Goal: Task Accomplishment & Management: Complete application form

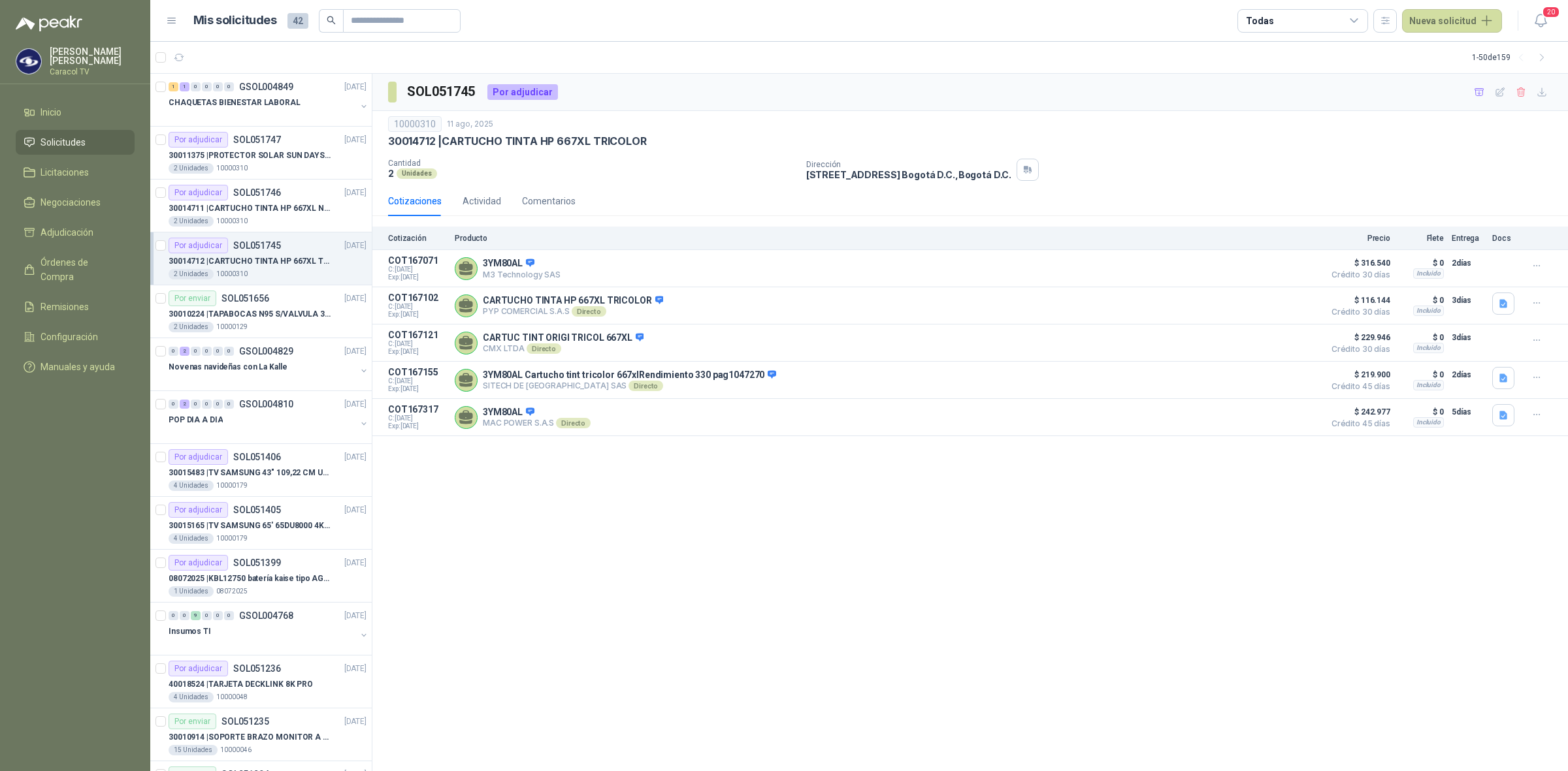
click at [250, 285] on article "Por adjudicar SOL051745 11/08/25 30014712 | CARTUCHO TINTA HP 667XL TRICOLOR …" at bounding box center [261, 259] width 221 height 53
click at [269, 154] on p "30011375 | PROTECTOR SOLAR SUN DAYS LOCION FPS 50 CAJA X 24 UN" at bounding box center [250, 156] width 163 height 13
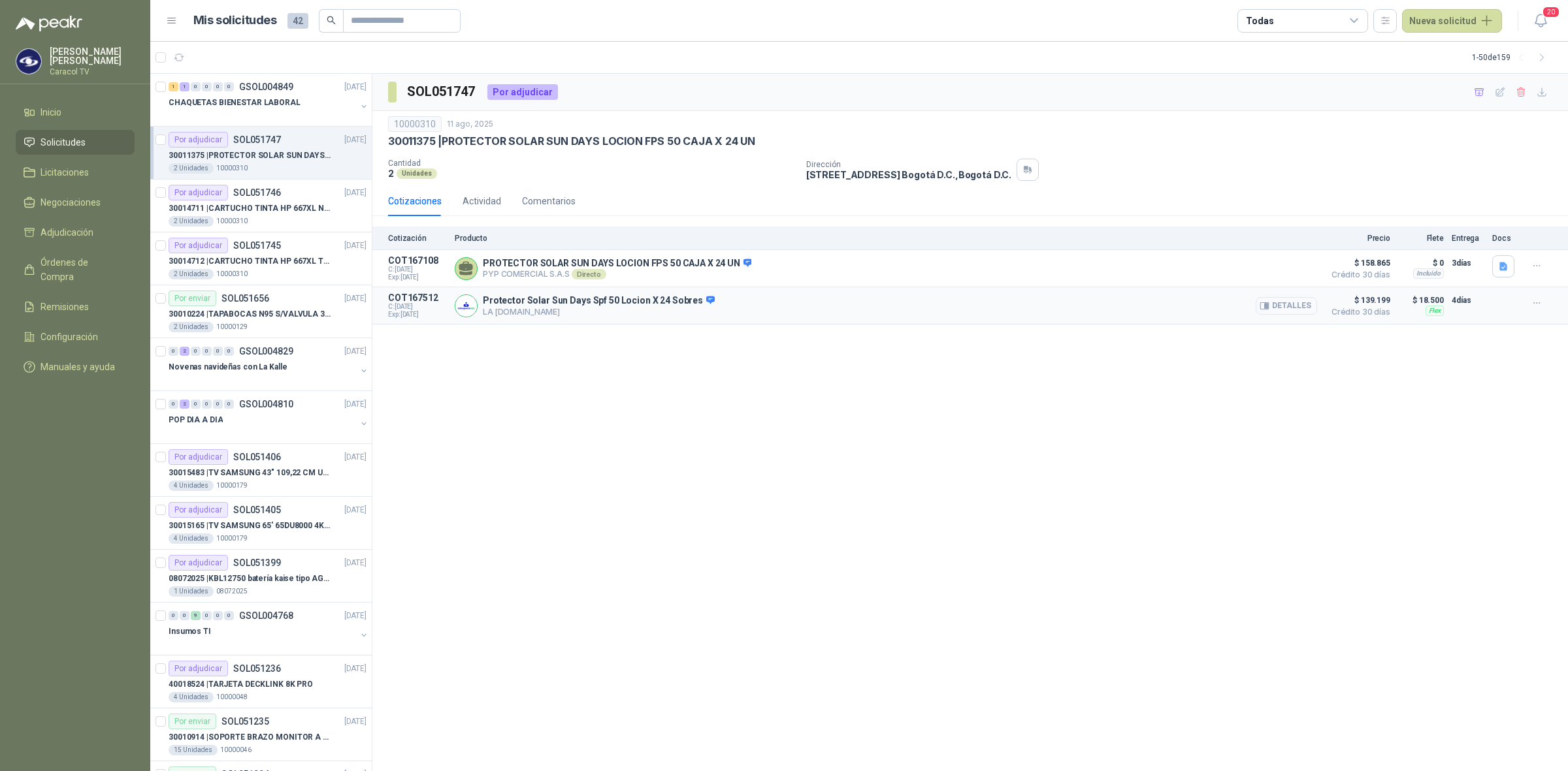
click at [1300, 302] on button "Detalles" at bounding box center [1286, 305] width 62 height 18
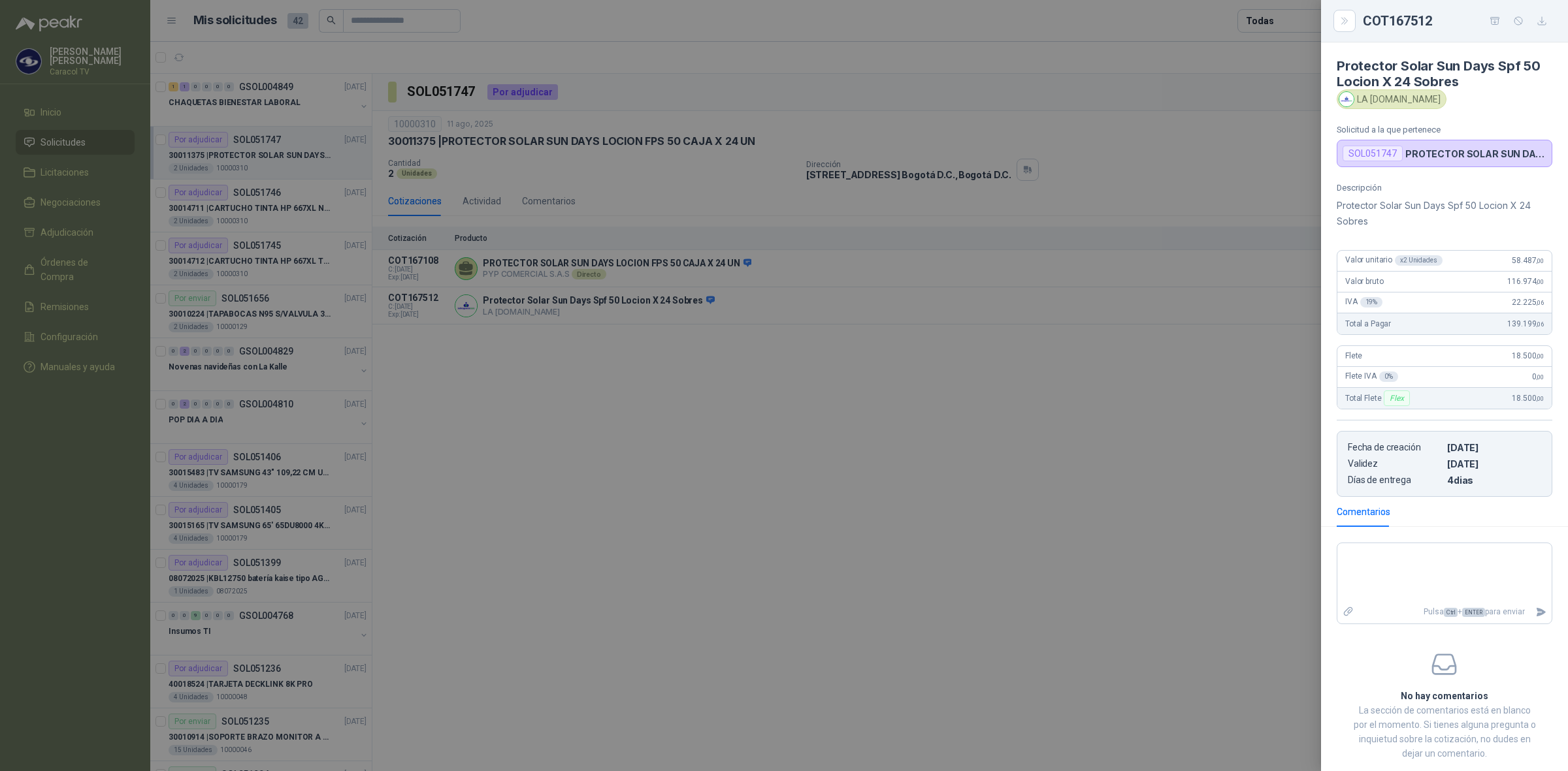
click at [1145, 470] on div at bounding box center [784, 385] width 1568 height 771
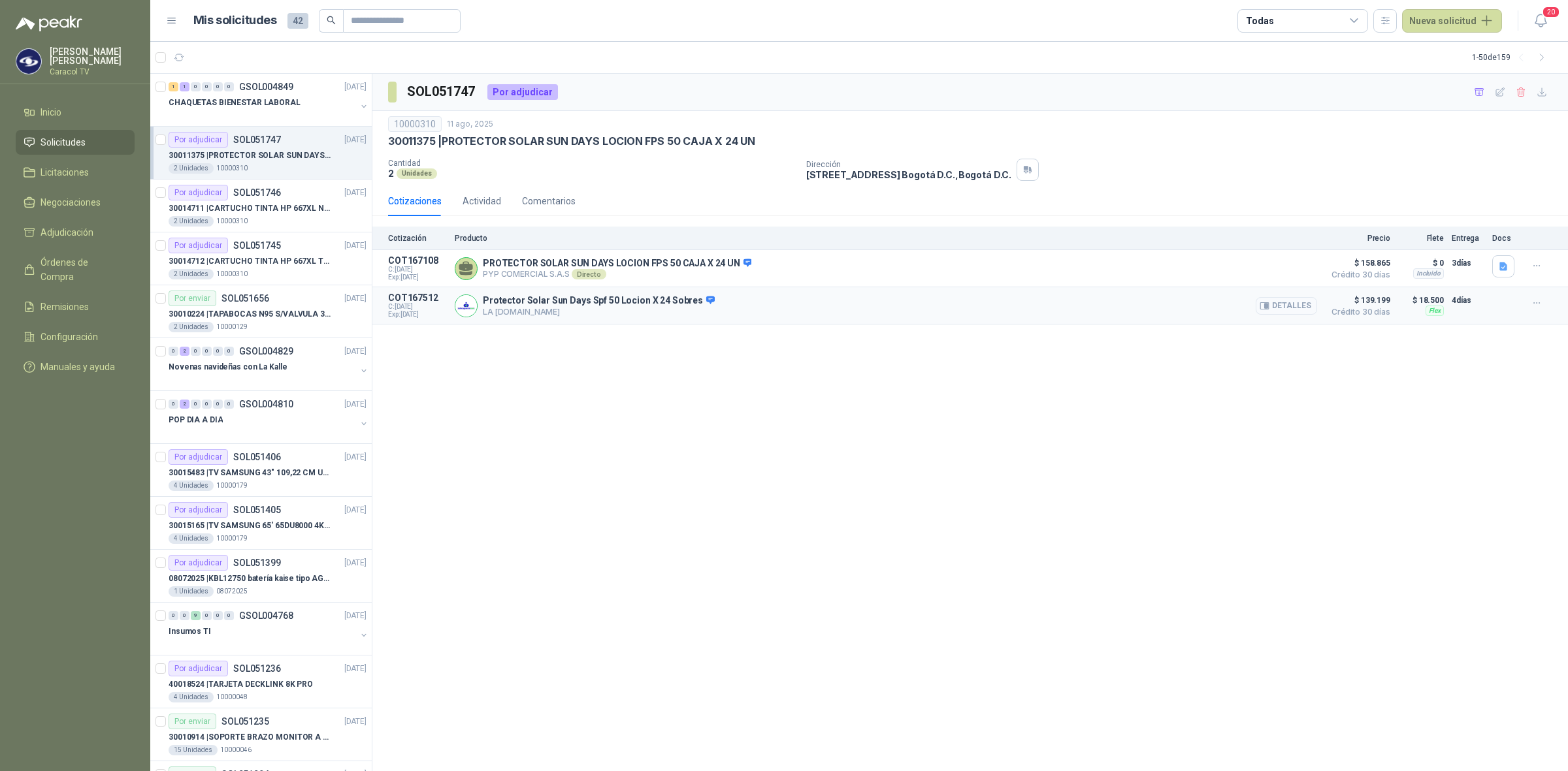
click at [1300, 310] on button "Detalles" at bounding box center [1286, 305] width 62 height 18
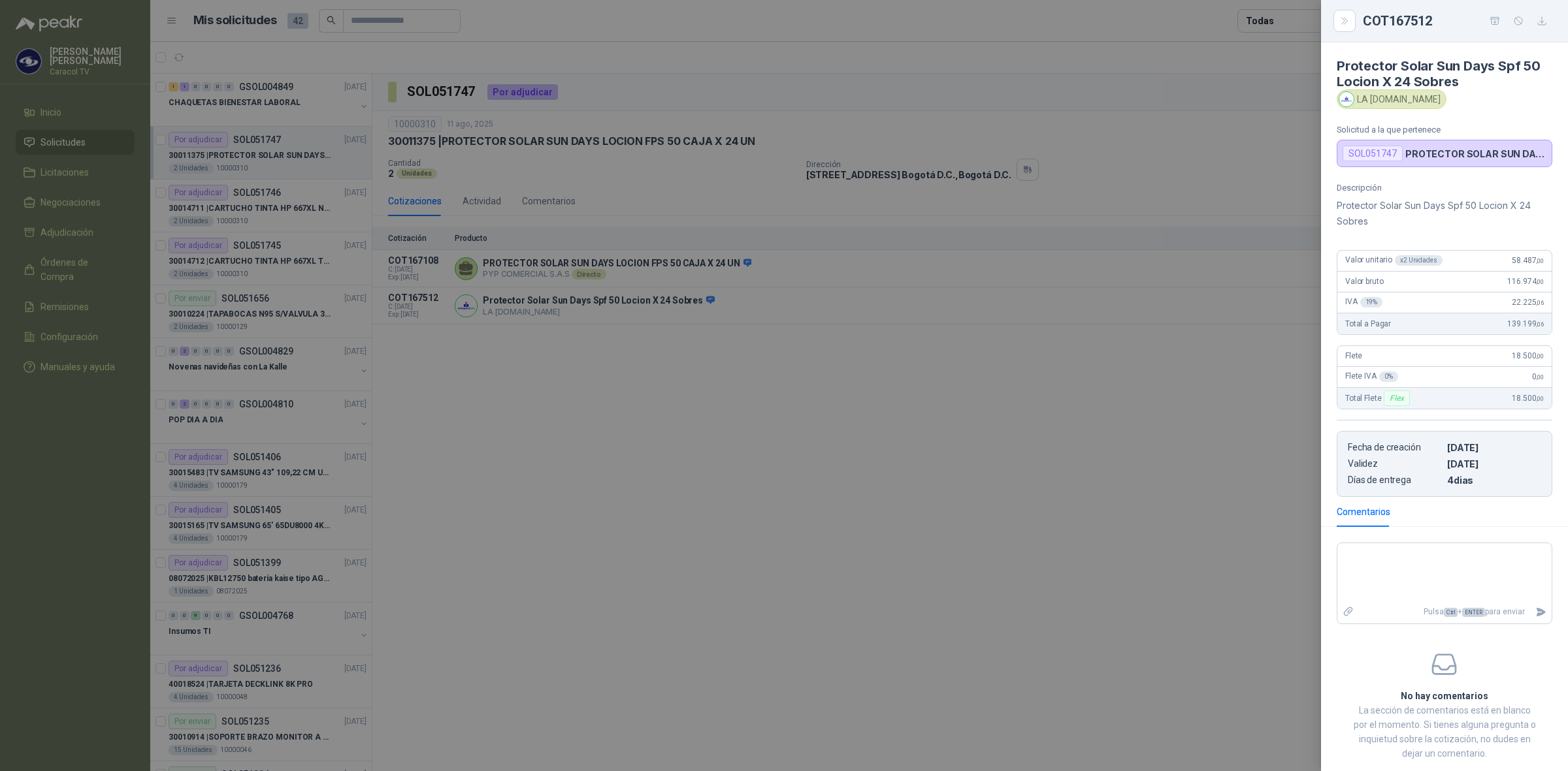
click at [1091, 455] on div at bounding box center [784, 385] width 1568 height 771
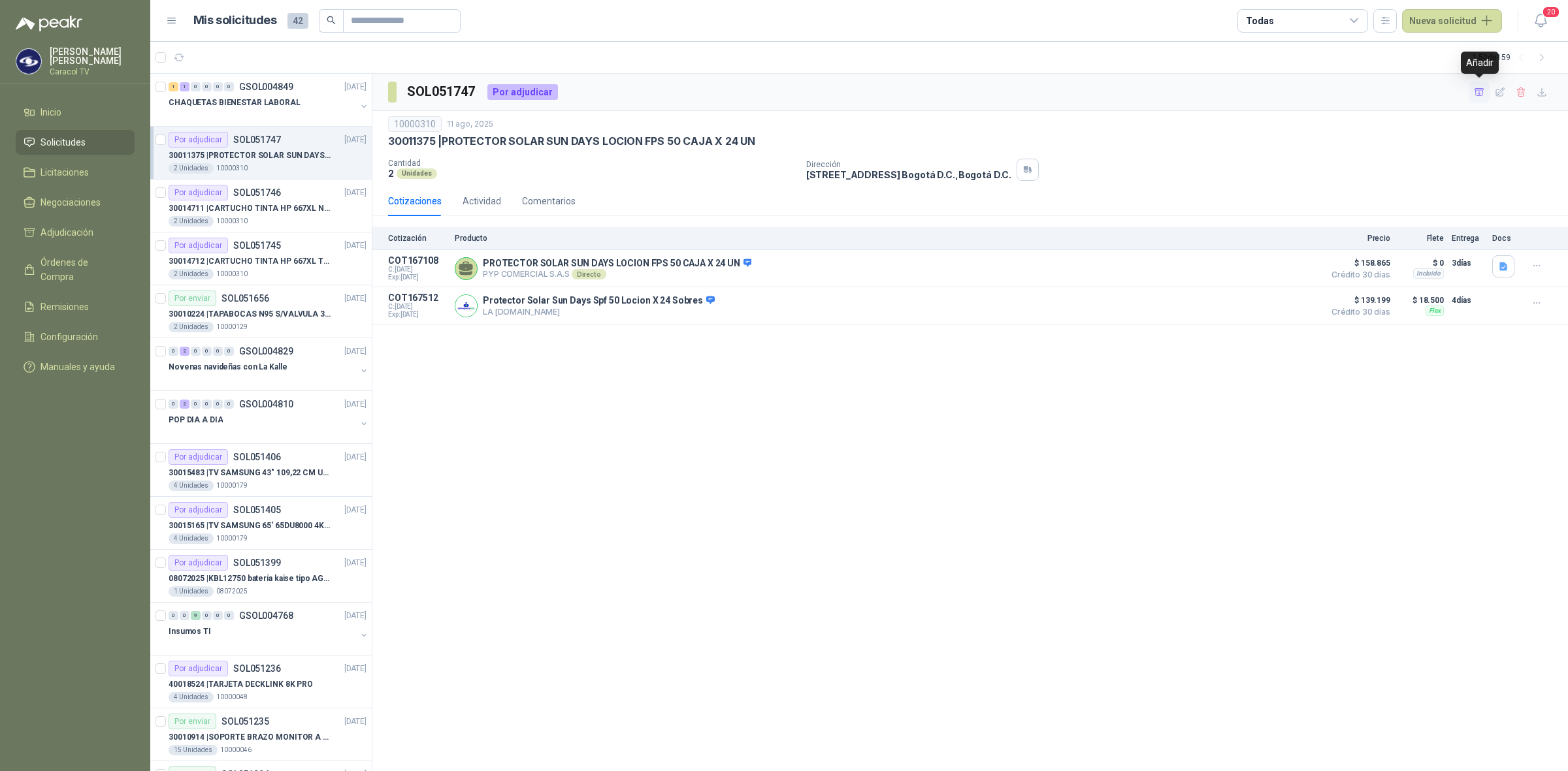
click at [1480, 93] on icon "button" at bounding box center [1480, 93] width 11 height 11
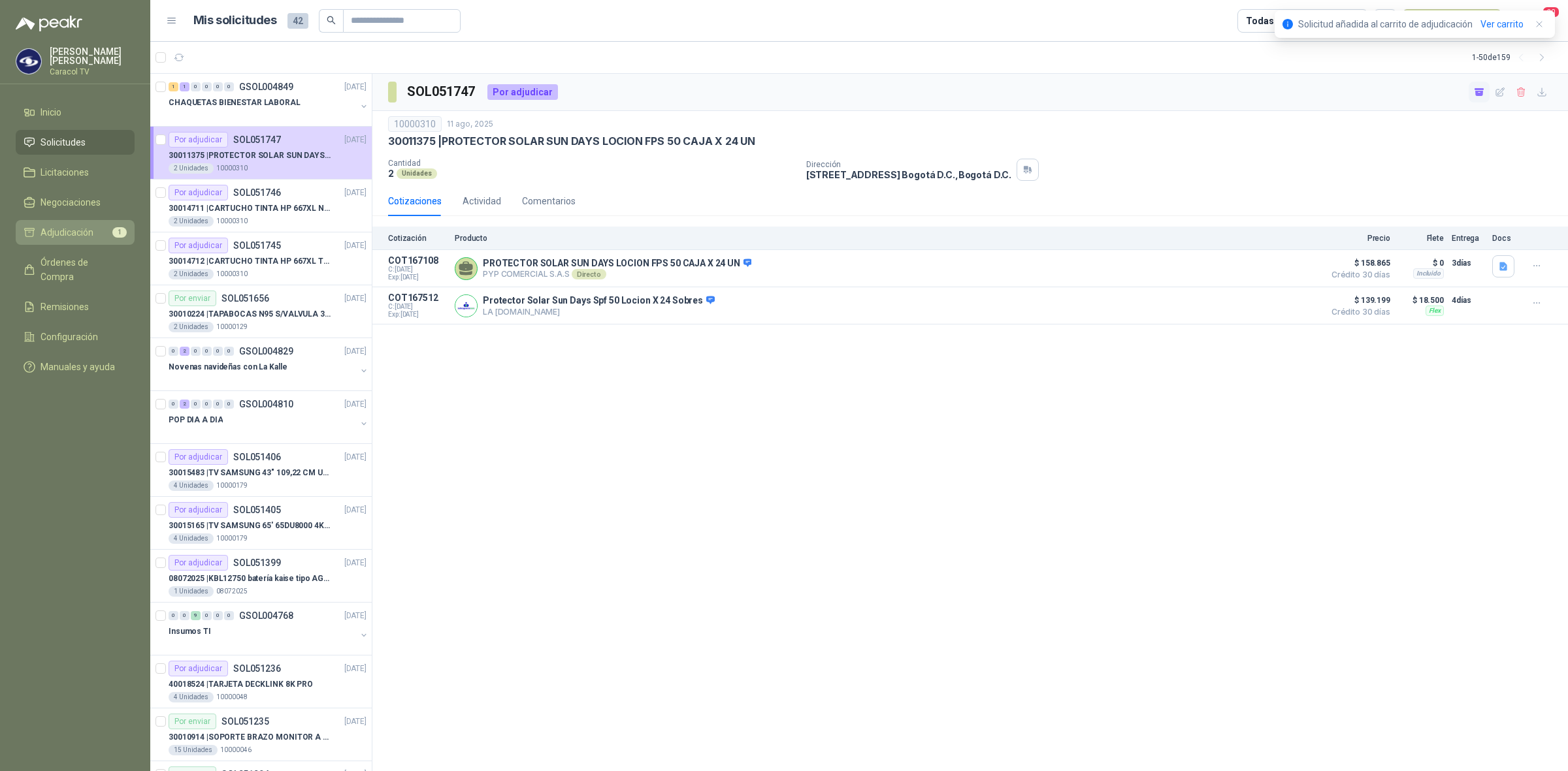
click at [73, 237] on span "Adjudicación" at bounding box center [66, 233] width 53 height 14
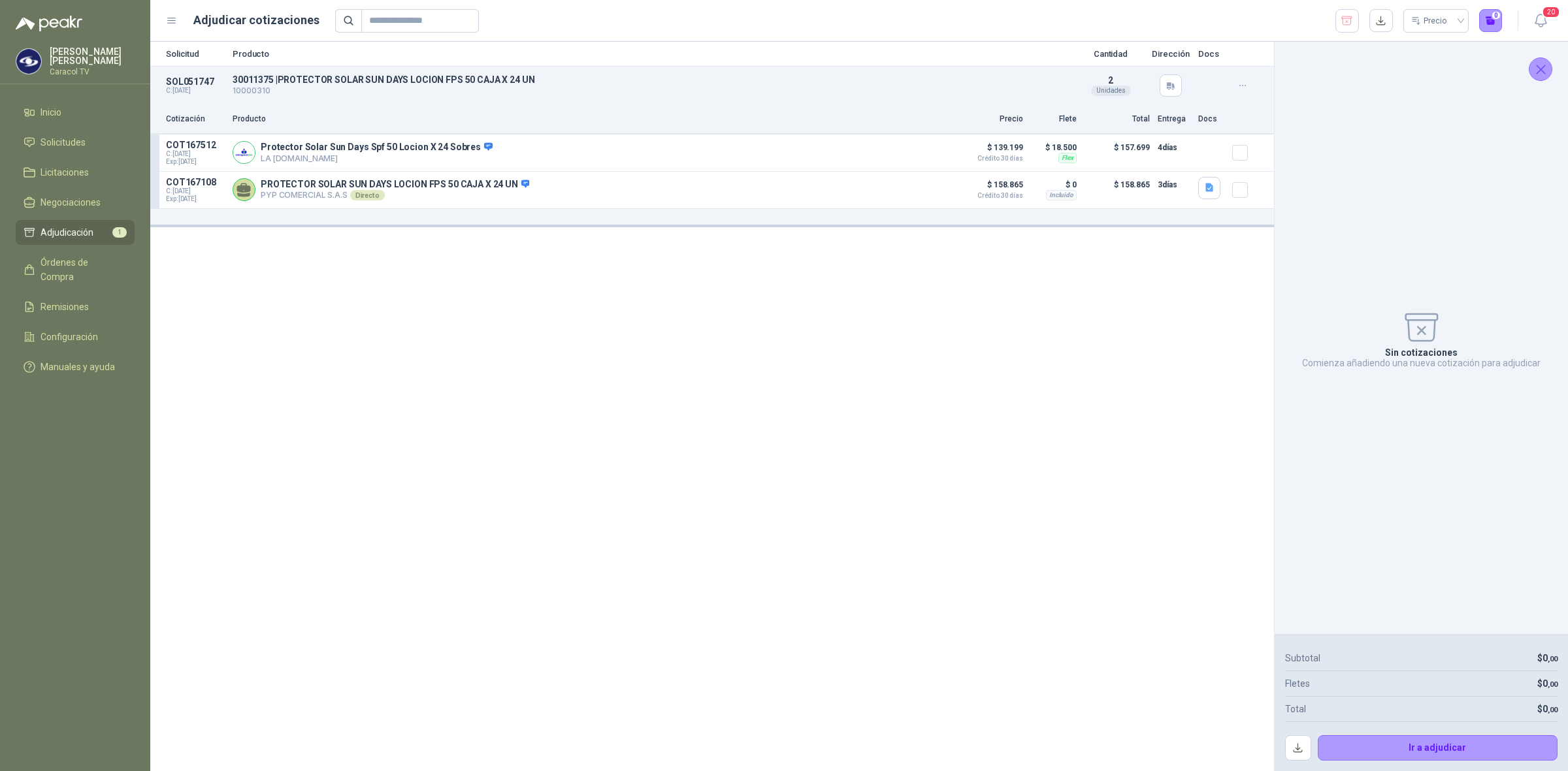
click at [1141, 436] on div "Solicitud Producto Cantidad Dirección Docs SOL051747 C: 11/08/2025 30011375 | …" at bounding box center [713, 406] width 1124 height 729
click at [337, 151] on p "Protector Solar Sun Days Spf 50 Locion X 24 Sobres" at bounding box center [377, 148] width 232 height 12
click at [69, 138] on span "Solicitudes" at bounding box center [63, 142] width 45 height 14
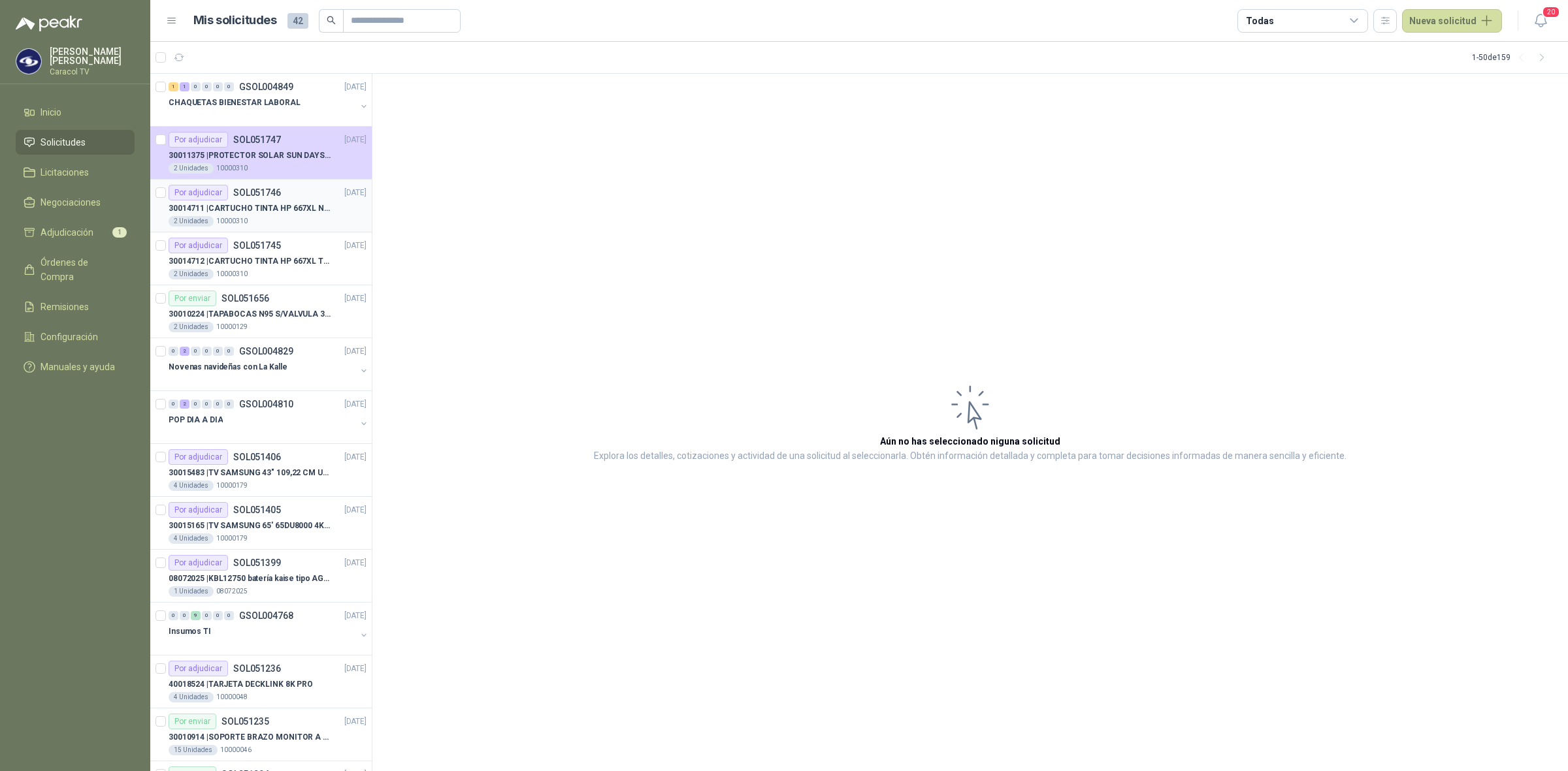
click at [246, 188] on p "SOL051746" at bounding box center [257, 192] width 47 height 9
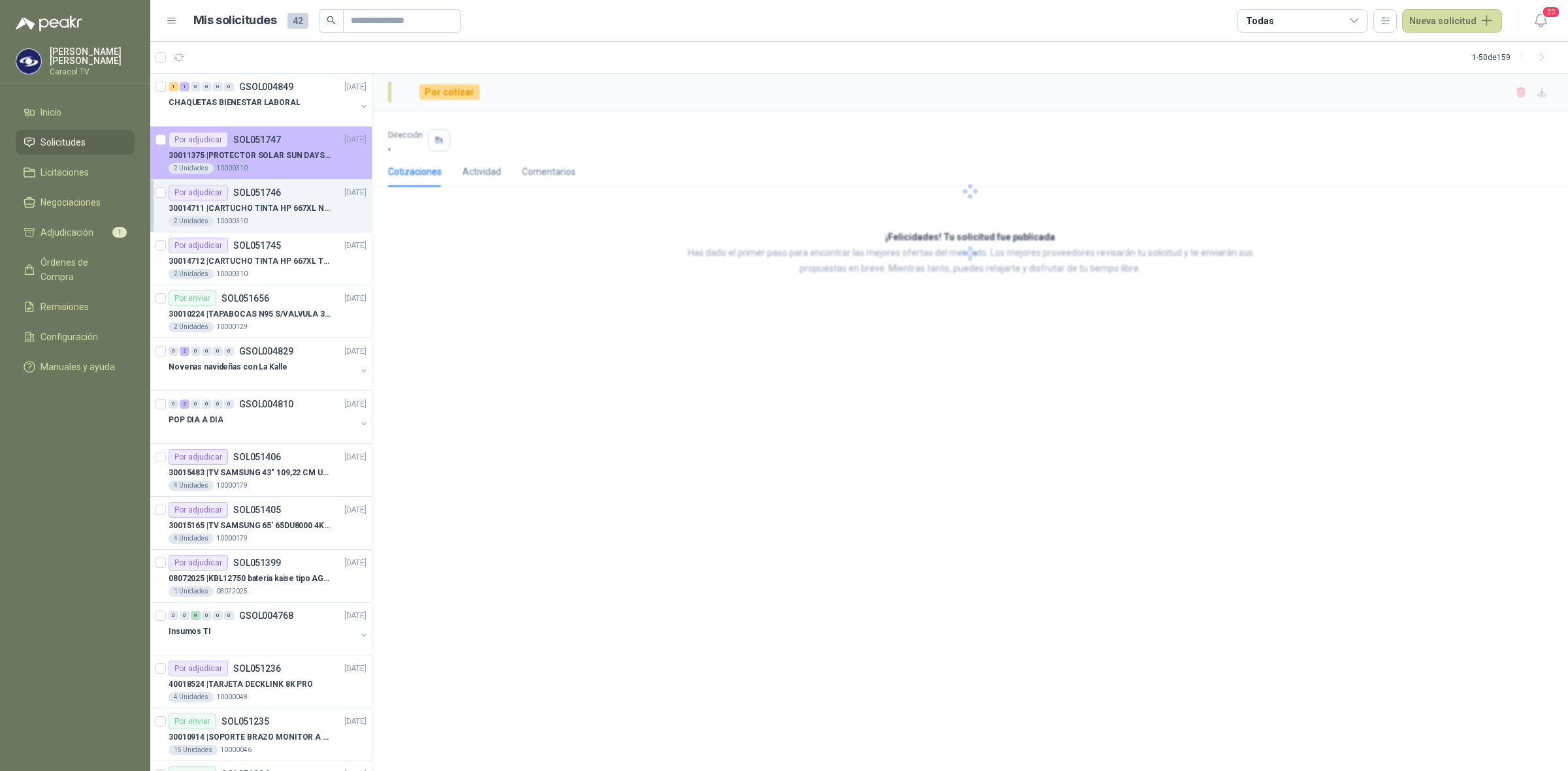
click at [274, 155] on p "30011375 | PROTECTOR SOLAR SUN DAYS LOCION FPS 50 CAJA X 24 UN" at bounding box center [250, 156] width 163 height 13
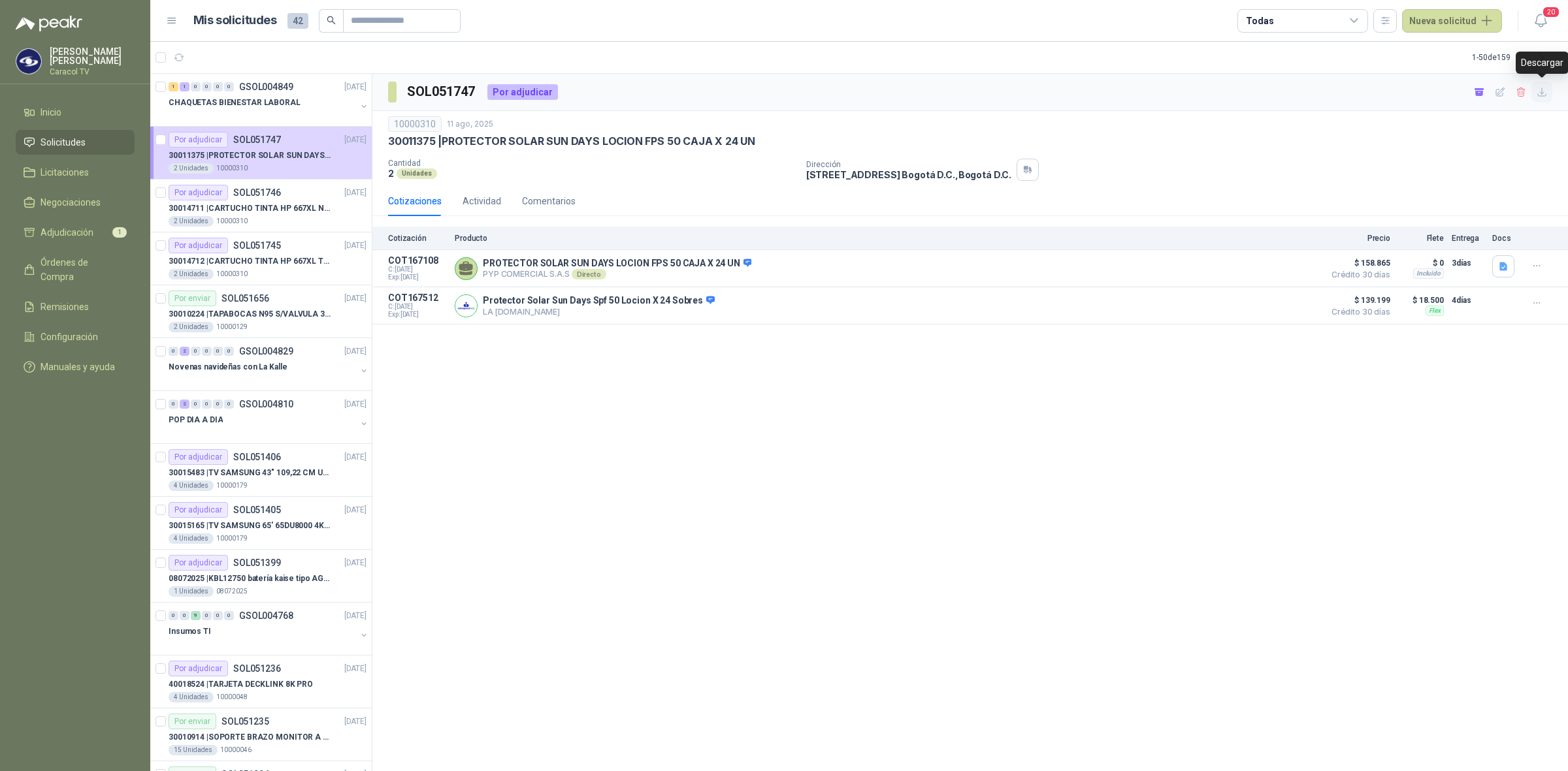
click at [1540, 90] on icon "button" at bounding box center [1543, 93] width 11 height 11
click at [1542, 175] on div "Dirección CALLE 103 No.69B 43 Bogotá D.C. , Bogotá D.C." at bounding box center [1184, 170] width 756 height 22
click at [87, 227] on span "Adjudicación" at bounding box center [66, 233] width 53 height 14
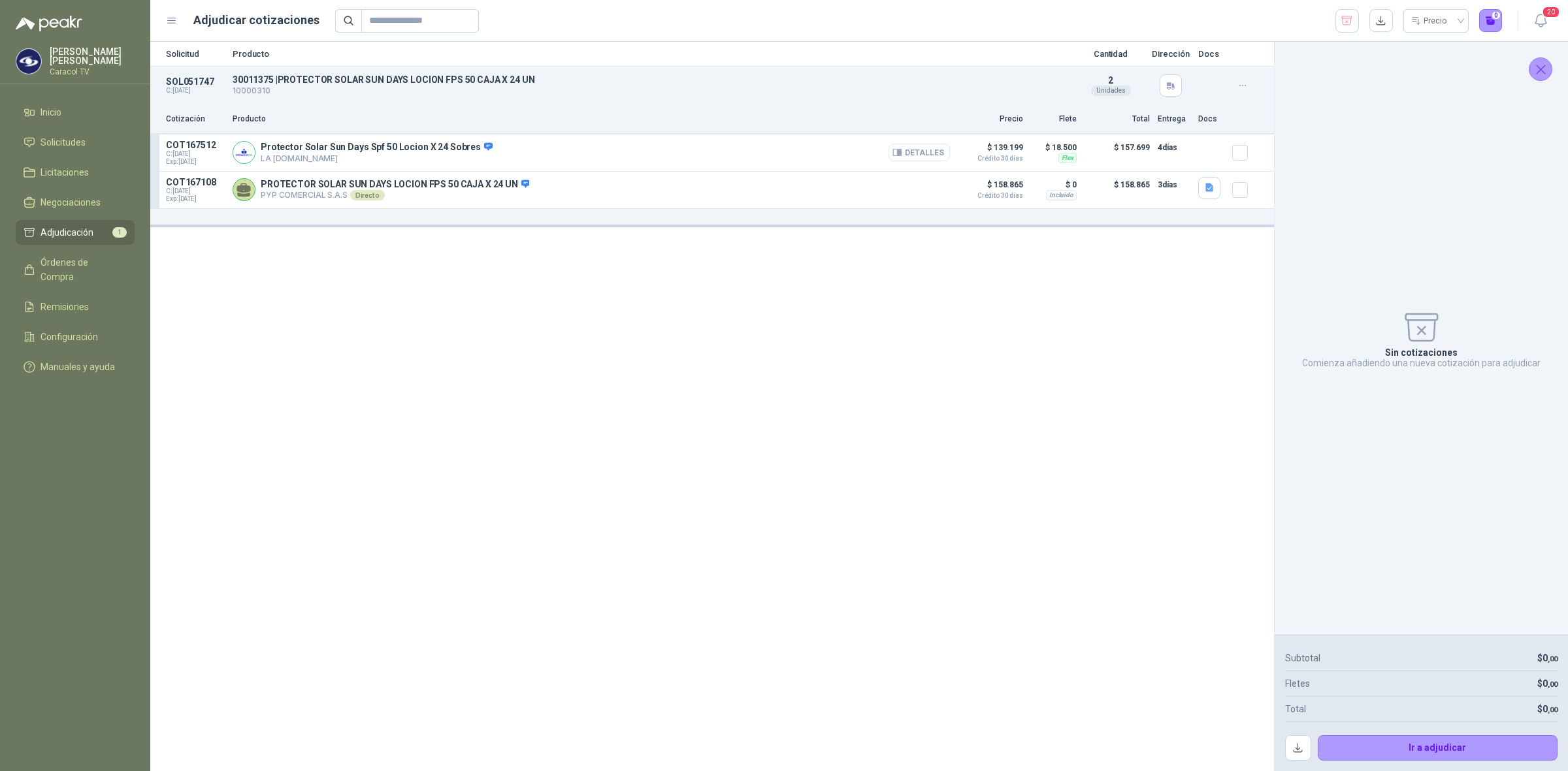
click at [923, 158] on button "Detalles" at bounding box center [919, 152] width 62 height 18
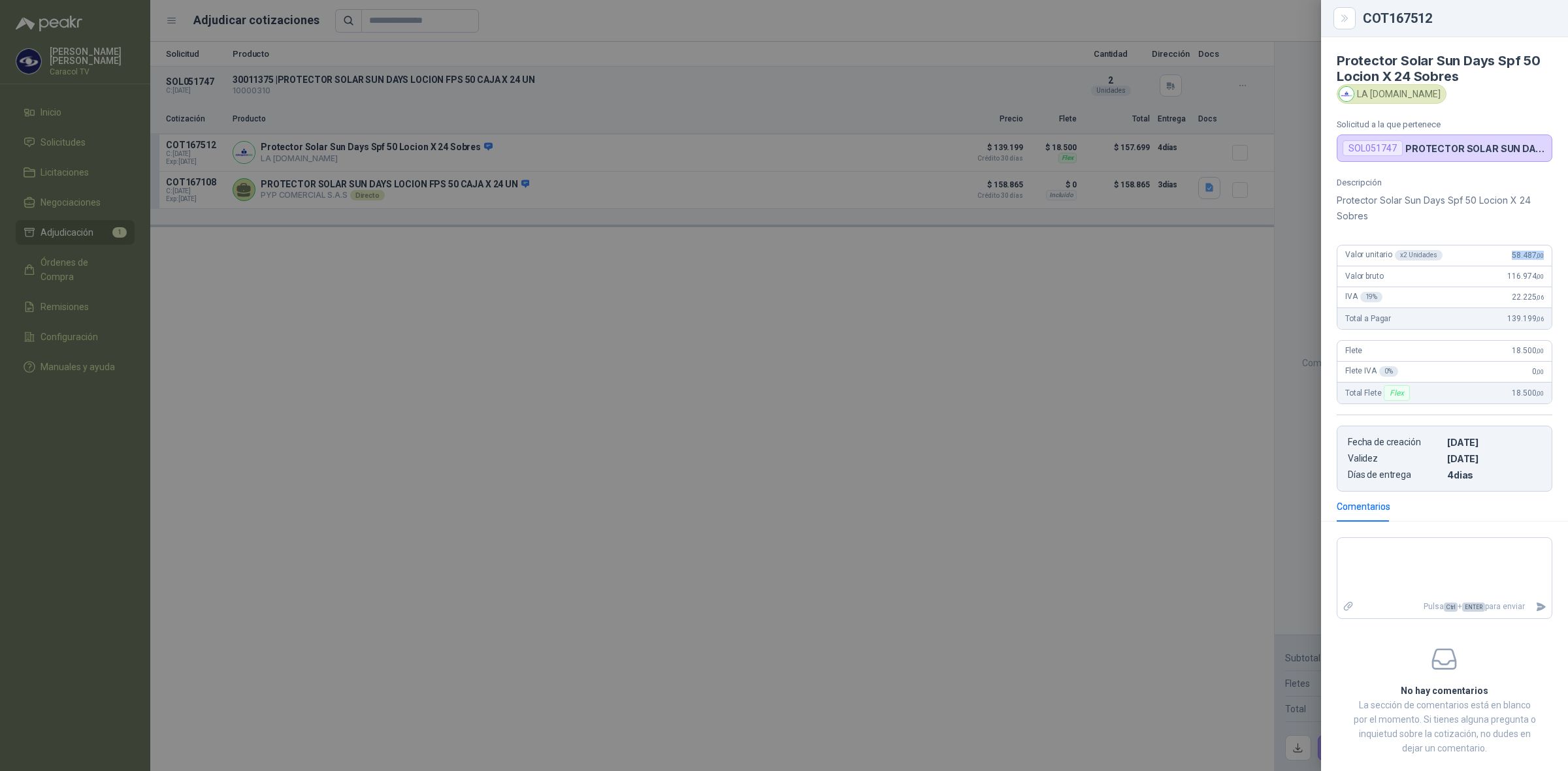
drag, startPoint x: 1496, startPoint y: 258, endPoint x: 1548, endPoint y: 265, distance: 52.5
click at [1548, 265] on div "Descripción Protector Solar Sun Days Spf 50 Locion X 24 Sobres Valor unitario x…" at bounding box center [1444, 334] width 247 height 314
click at [1549, 281] on div "Descripción Protector Solar Sun Days Spf 50 Locion X 24 Sobres Valor unitario x…" at bounding box center [1444, 334] width 247 height 314
click at [315, 341] on div at bounding box center [784, 385] width 1568 height 771
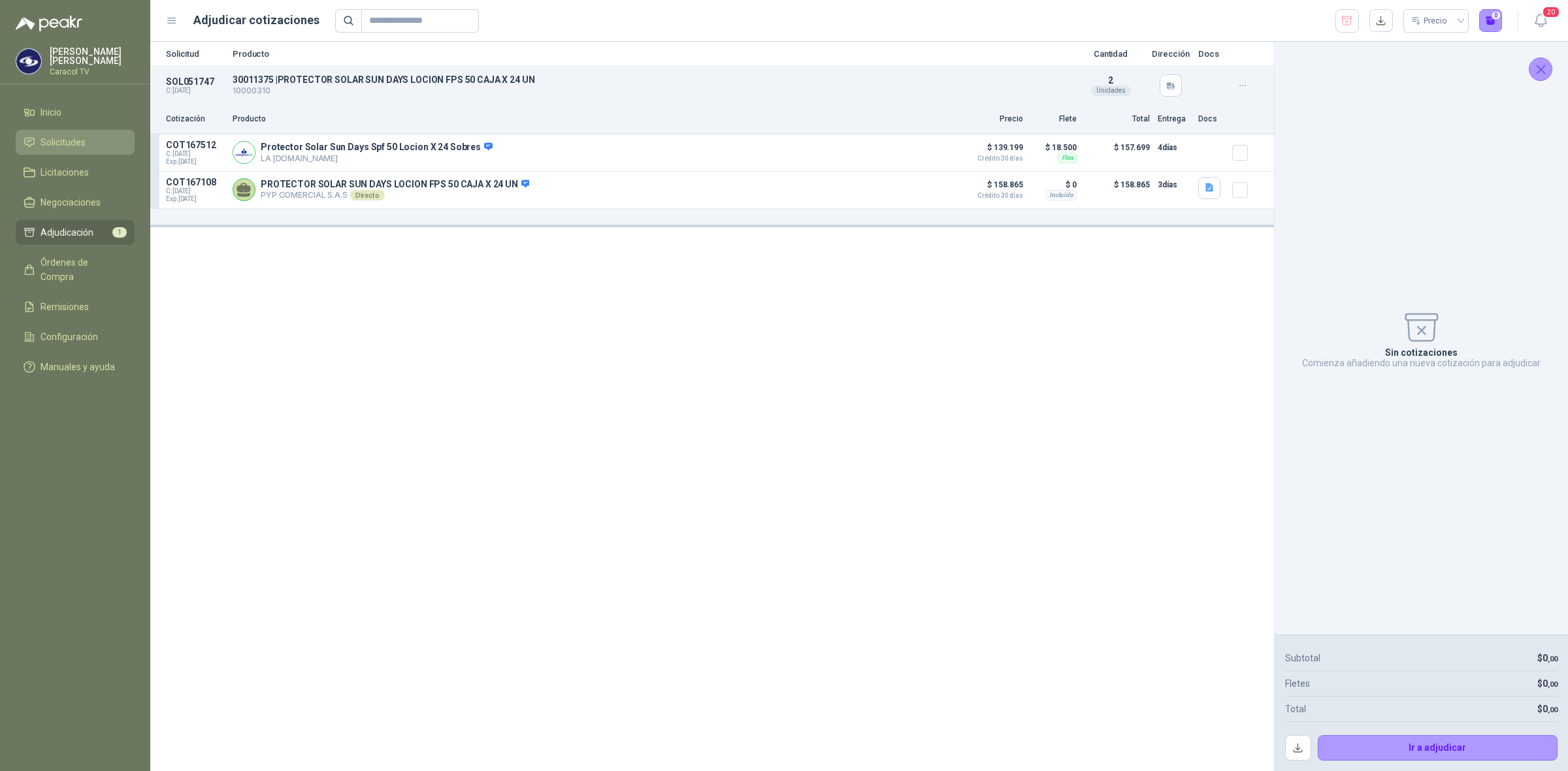
click at [86, 152] on link "Solicitudes" at bounding box center [75, 142] width 119 height 25
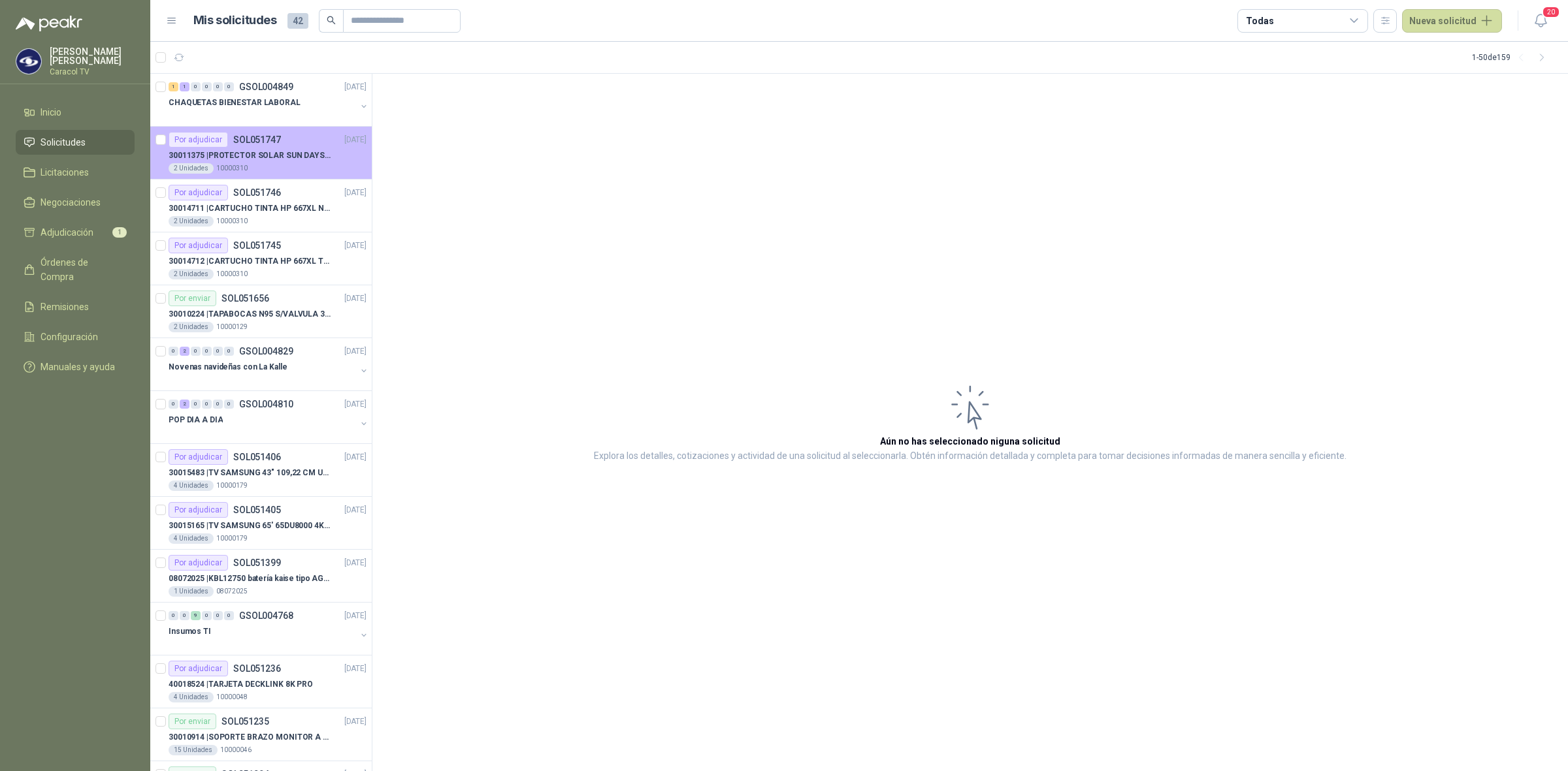
click at [248, 158] on p "30011375 | PROTECTOR SOLAR SUN DAYS LOCION FPS 50 CAJA X 24 UN" at bounding box center [250, 156] width 163 height 13
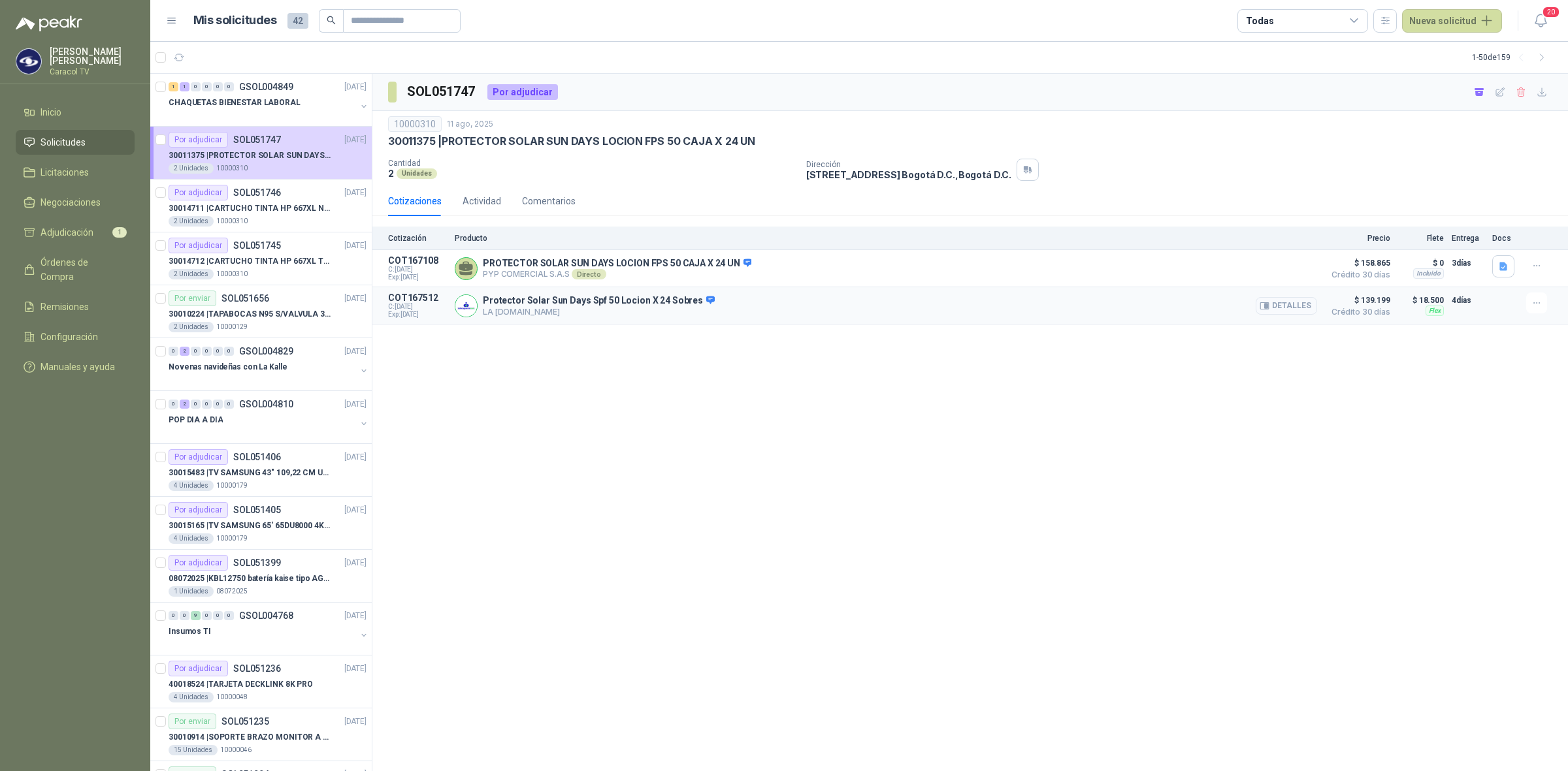
click at [1279, 305] on button "Detalles" at bounding box center [1286, 305] width 62 height 18
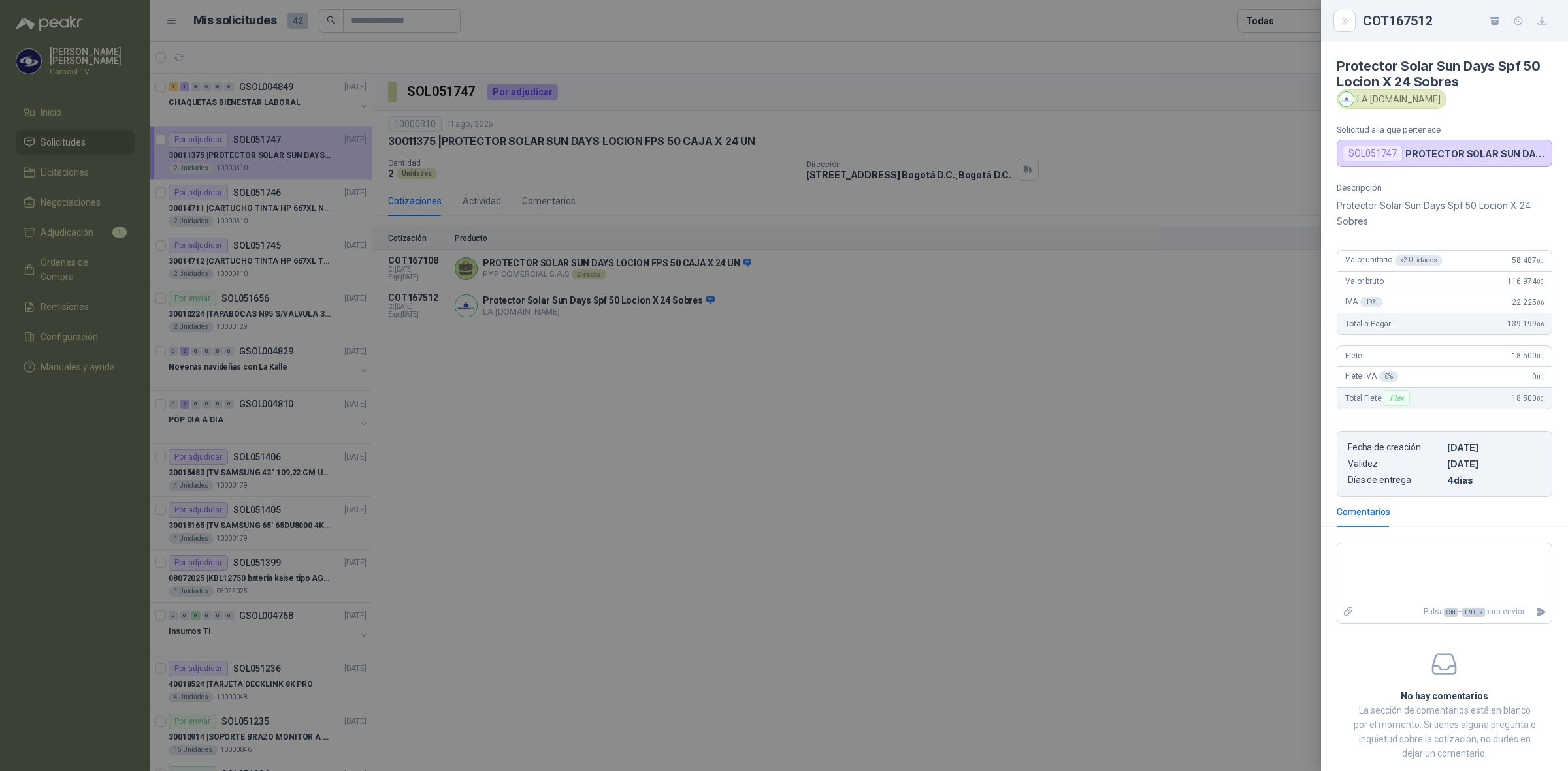
click at [1398, 220] on p "Protector Solar Sun Days Spf 50 Locion X 24 Sobres" at bounding box center [1444, 213] width 216 height 31
drag, startPoint x: 1386, startPoint y: 222, endPoint x: 1353, endPoint y: 212, distance: 34.5
click at [1353, 212] on p "Protector Solar Sun Days Spf 50 Locion X 24 Sobres" at bounding box center [1444, 213] width 216 height 31
drag, startPoint x: 911, startPoint y: 373, endPoint x: 833, endPoint y: 370, distance: 78.1
click at [908, 374] on div at bounding box center [784, 385] width 1568 height 771
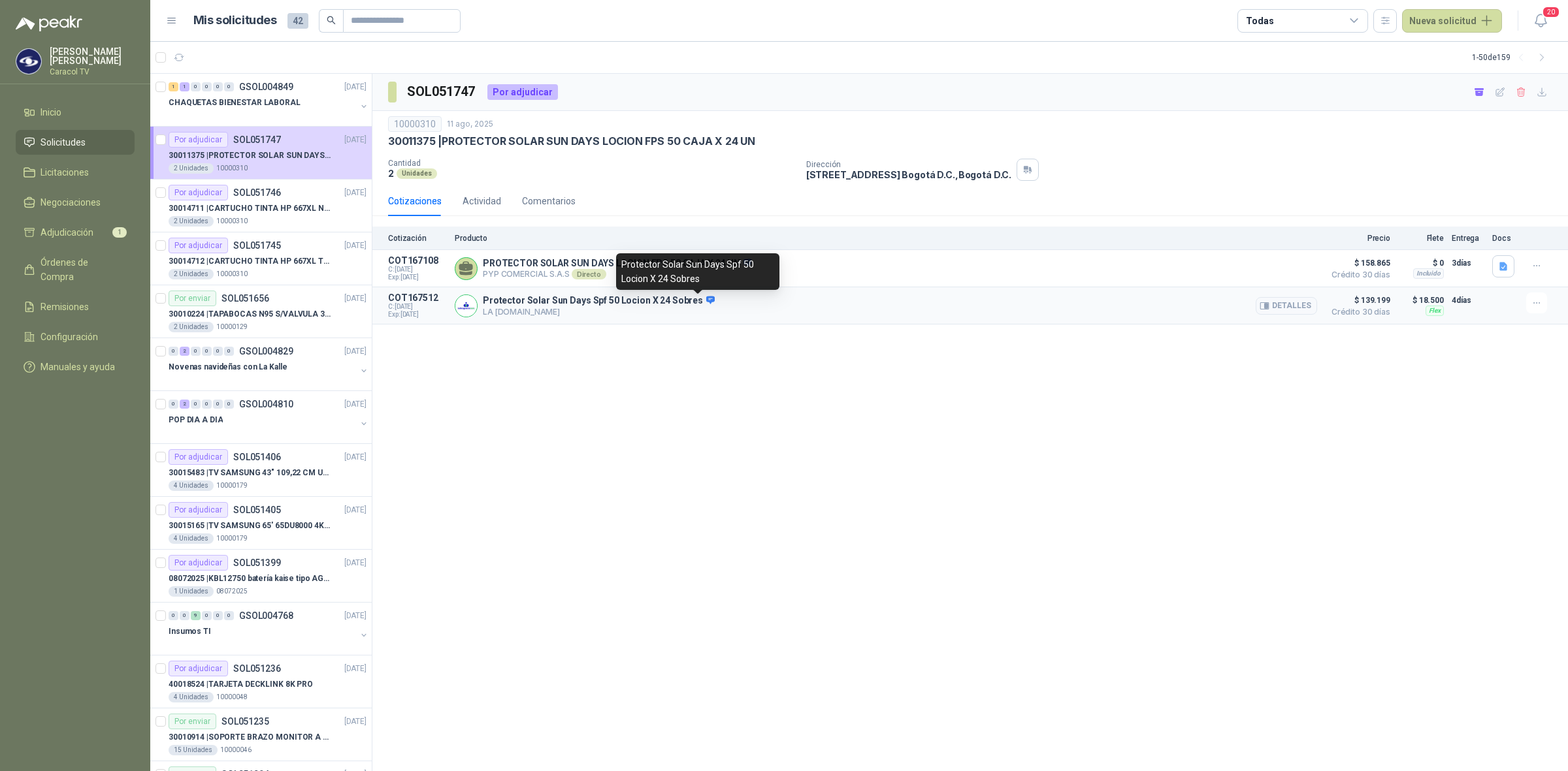
click at [706, 302] on icon at bounding box center [710, 300] width 8 height 8
click at [570, 538] on div "SOL051747 Por adjudicar 10000310 11 ago, 2025 30011375 | PROTECTOR SOLAR SUN D…" at bounding box center [970, 423] width 1195 height 698
click at [47, 239] on span "Adjudicación" at bounding box center [66, 233] width 53 height 14
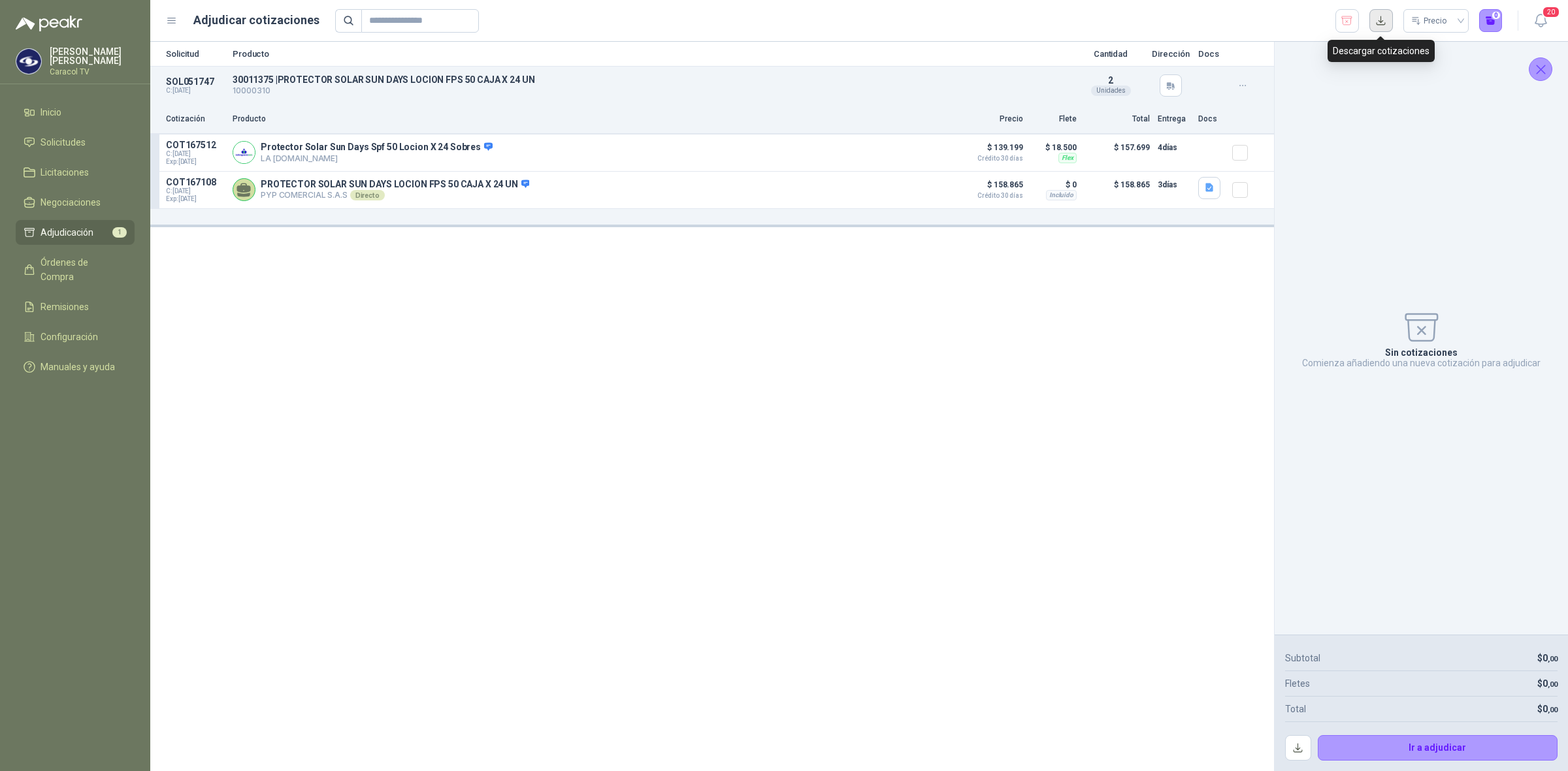
click at [1385, 20] on button "button" at bounding box center [1381, 20] width 23 height 23
click at [397, 363] on div "Solicitud Producto Cantidad Dirección Docs SOL051747 C: 11/08/2025 30011375 | …" at bounding box center [713, 406] width 1124 height 729
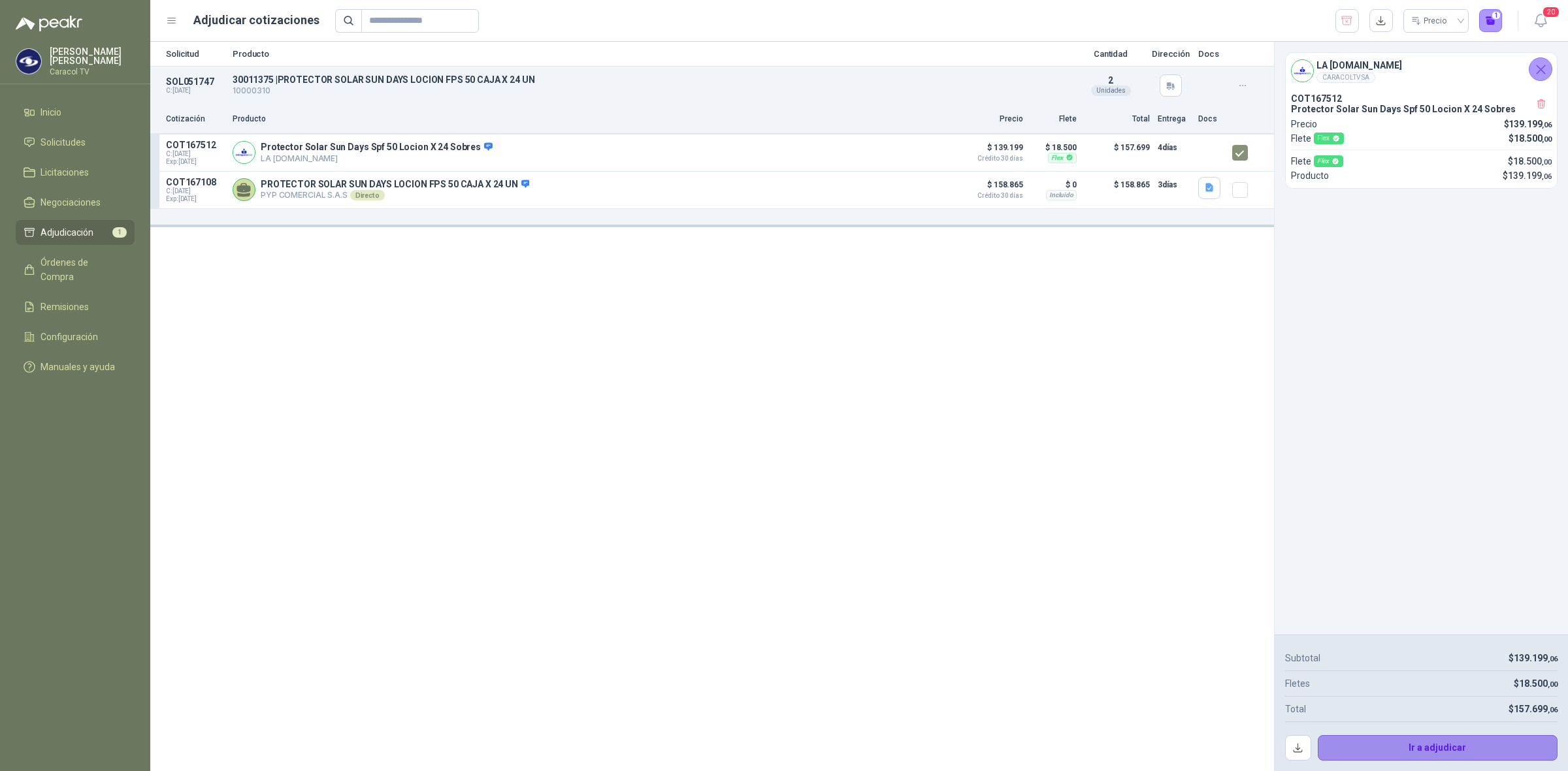
click at [1431, 746] on button "Ir a adjudicar" at bounding box center [1438, 748] width 240 height 26
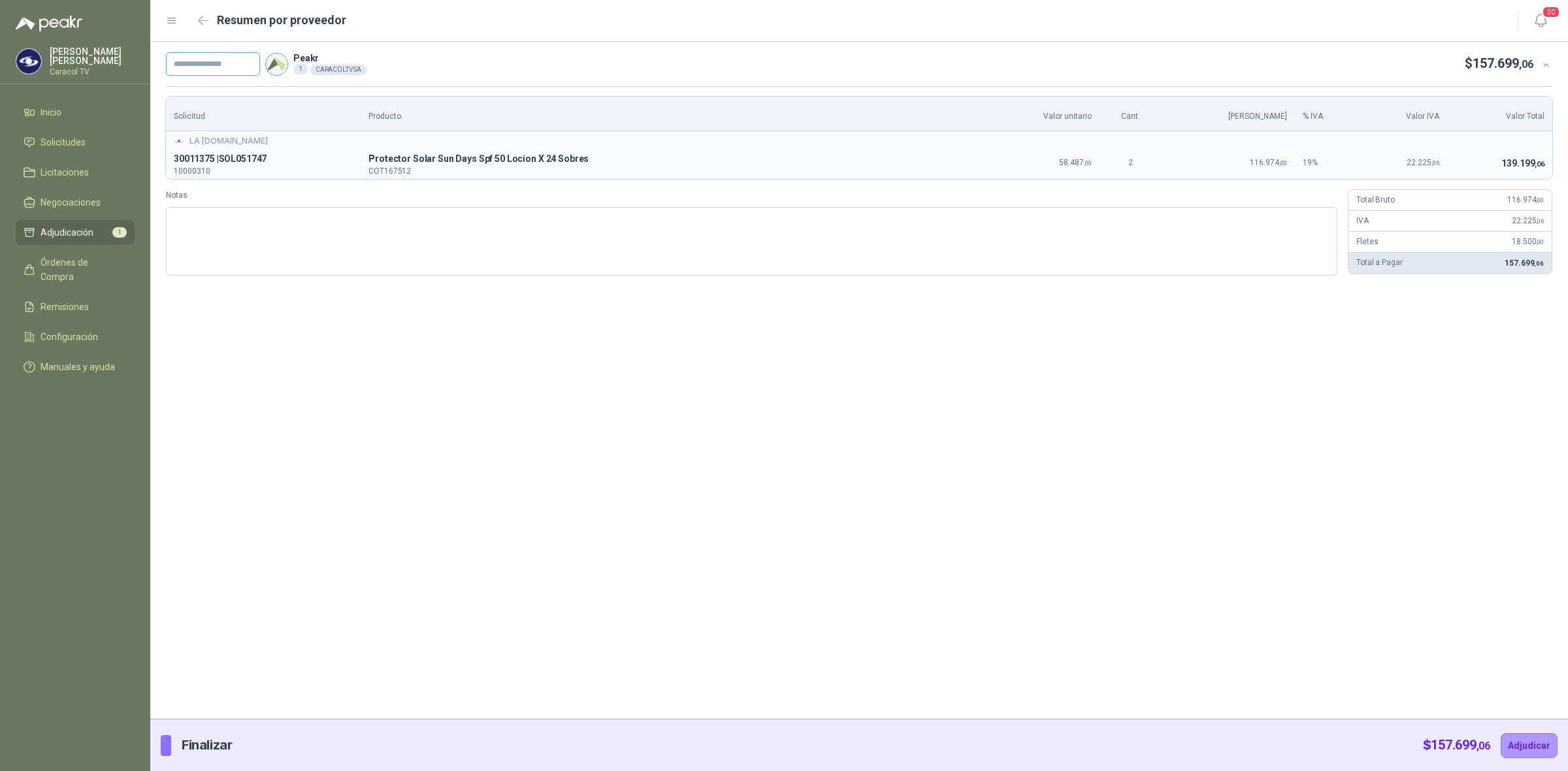
click at [223, 60] on input "text" at bounding box center [213, 64] width 94 height 23
paste input "**********"
type input "**********"
click at [1549, 745] on button "Adjudicar" at bounding box center [1529, 746] width 57 height 25
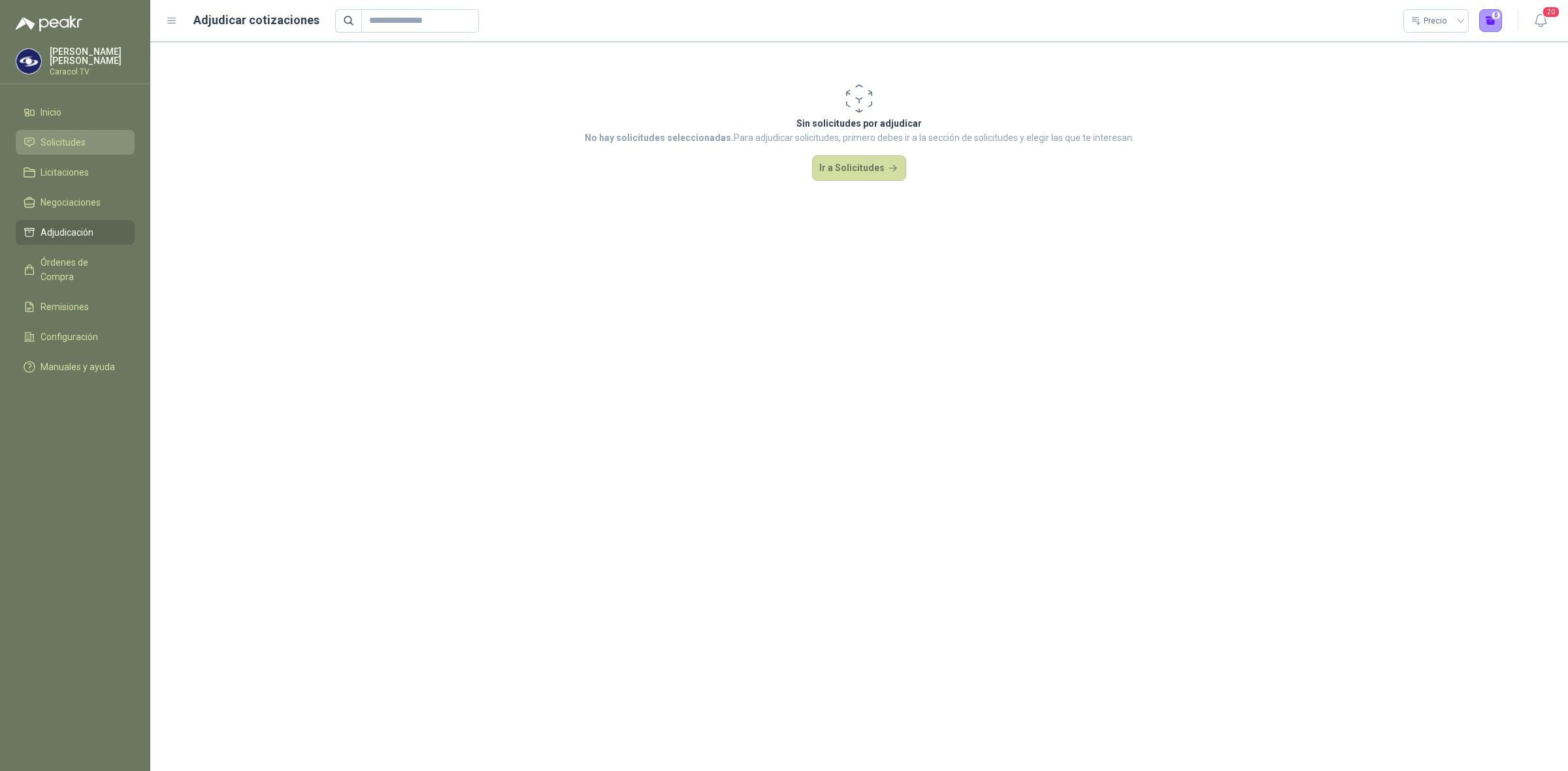
click at [45, 139] on span "Solicitudes" at bounding box center [63, 142] width 45 height 14
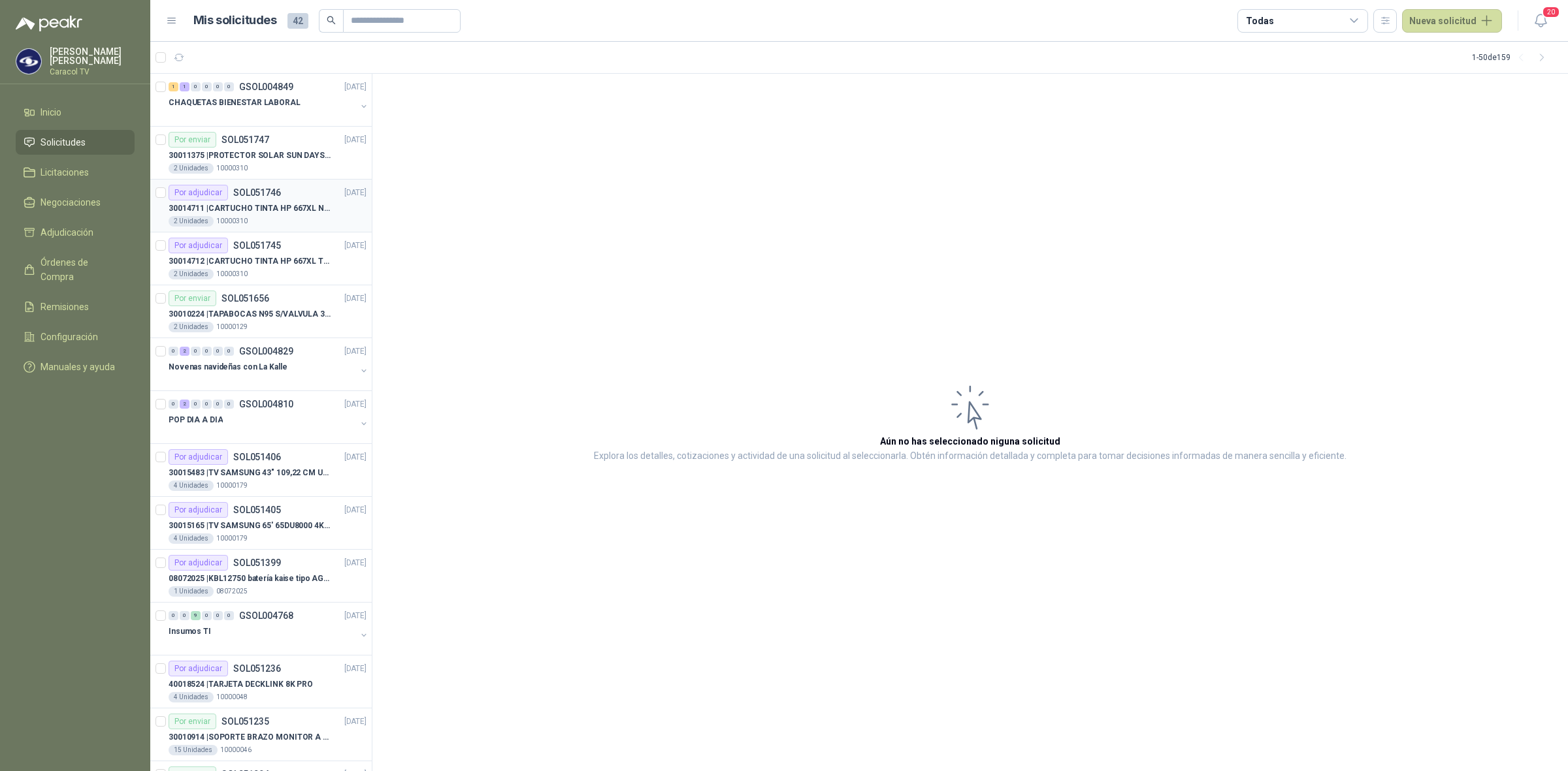
click at [255, 209] on p "30014711 | CARTUCHO TINTA HP 667XL NEGRO" at bounding box center [250, 208] width 163 height 13
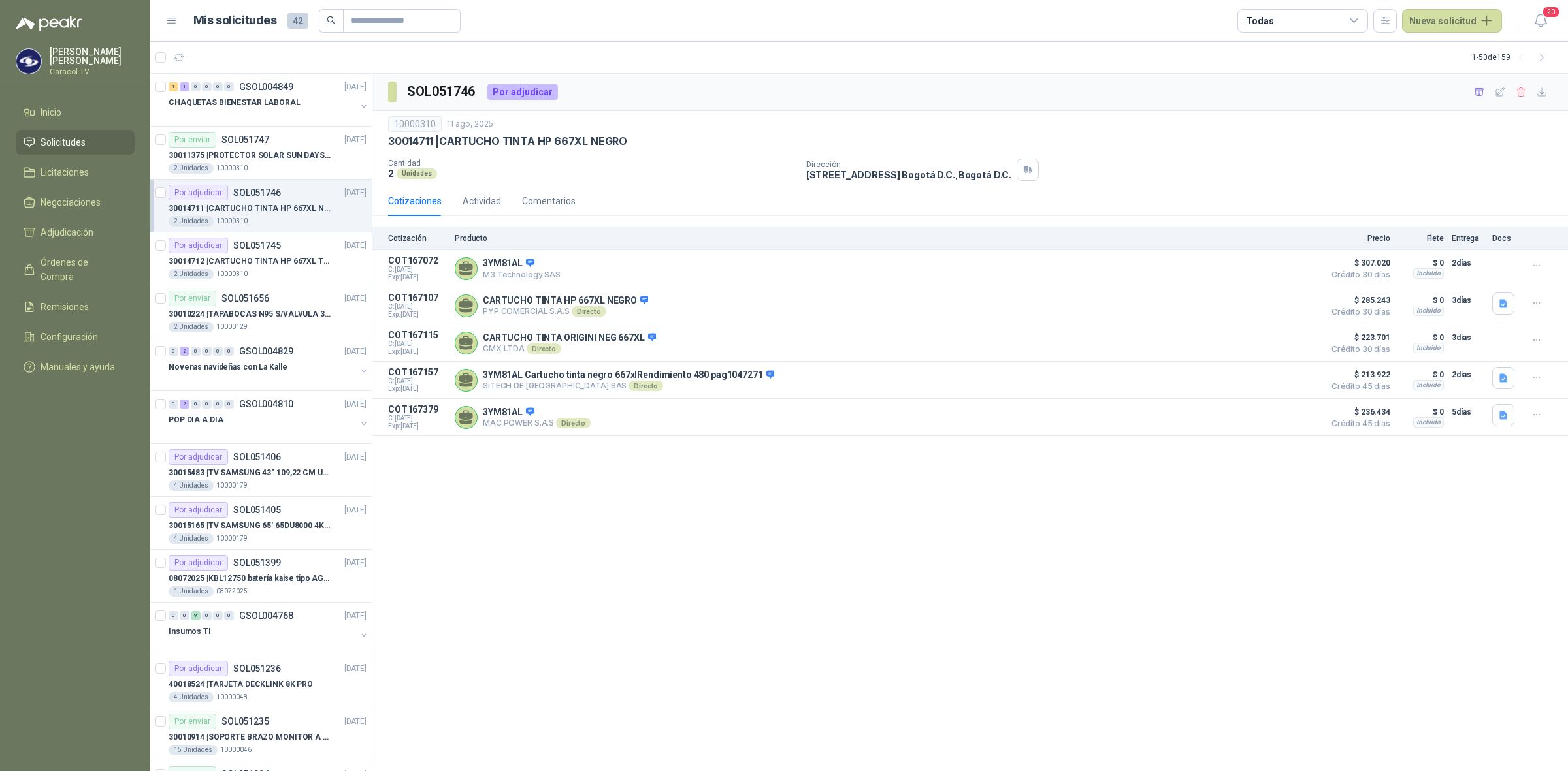
click at [151, 191] on article "Por adjudicar SOL051746 11/08/25 30014711 | CARTUCHO TINTA HP 667XL NEGRO 2 U…" at bounding box center [261, 206] width 221 height 53
click at [154, 244] on article "Por adjudicar SOL051745 11/08/25 30014712 | CARTUCHO TINTA HP 667XL TRICOLOR …" at bounding box center [261, 259] width 221 height 53
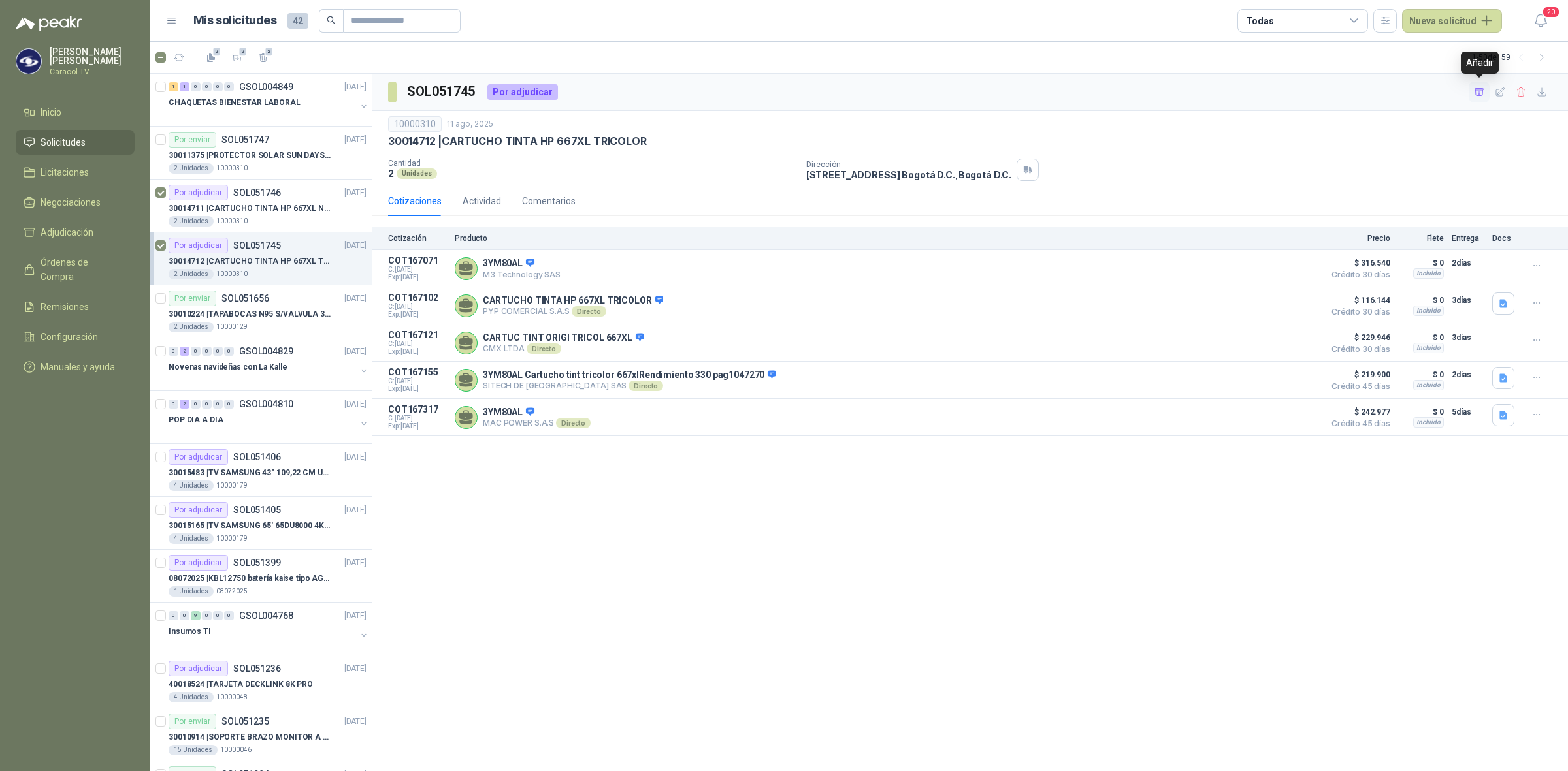
click at [1477, 92] on icon "button" at bounding box center [1480, 93] width 11 height 11
click at [250, 206] on p "30014711 | CARTUCHO TINTA HP 667XL NEGRO" at bounding box center [250, 208] width 163 height 13
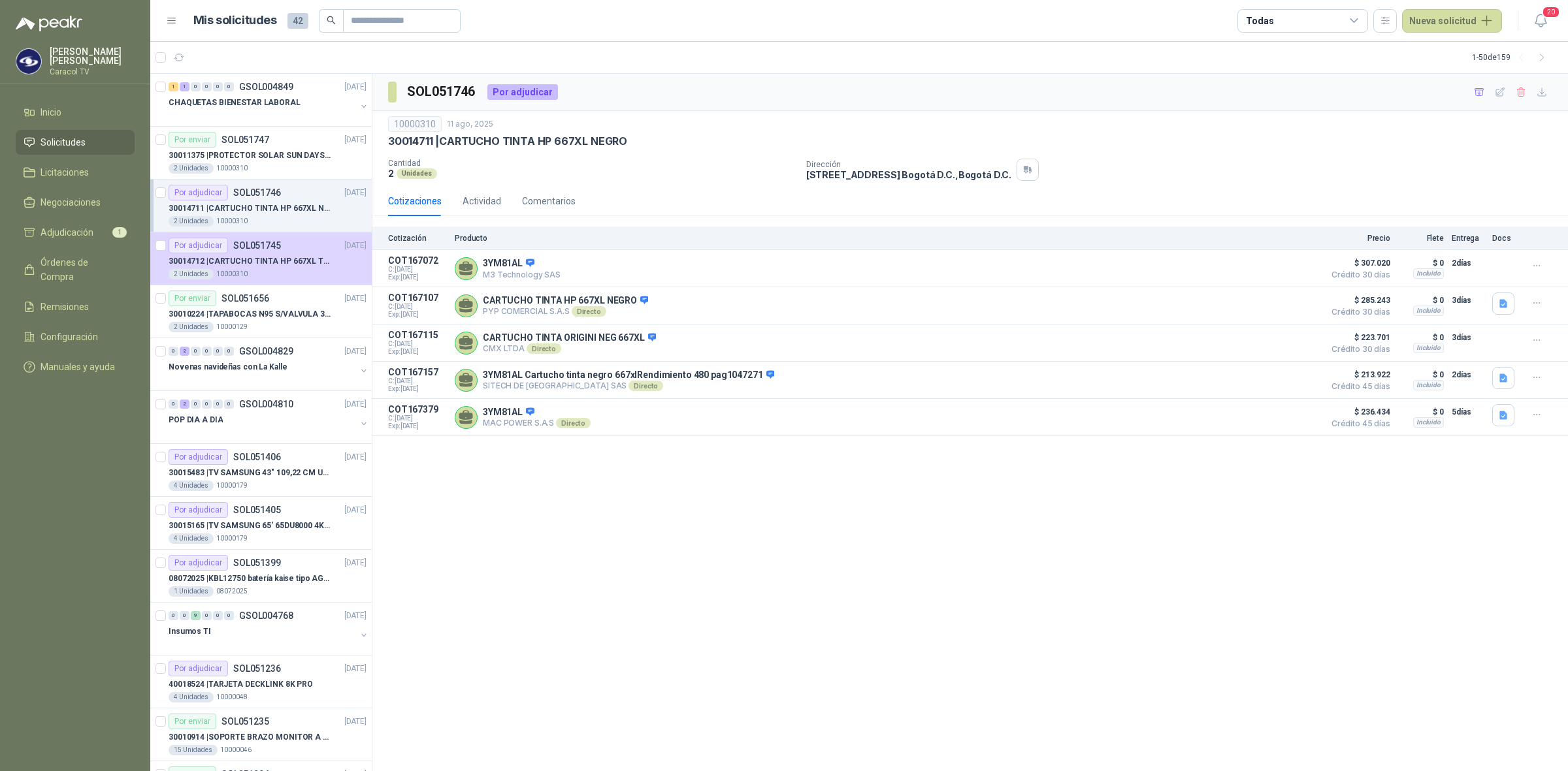
click at [284, 199] on div "Por adjudicar SOL051746 11/08/25" at bounding box center [267, 193] width 198 height 16
click at [292, 271] on div "2 Unidades 10000310" at bounding box center [267, 274] width 198 height 11
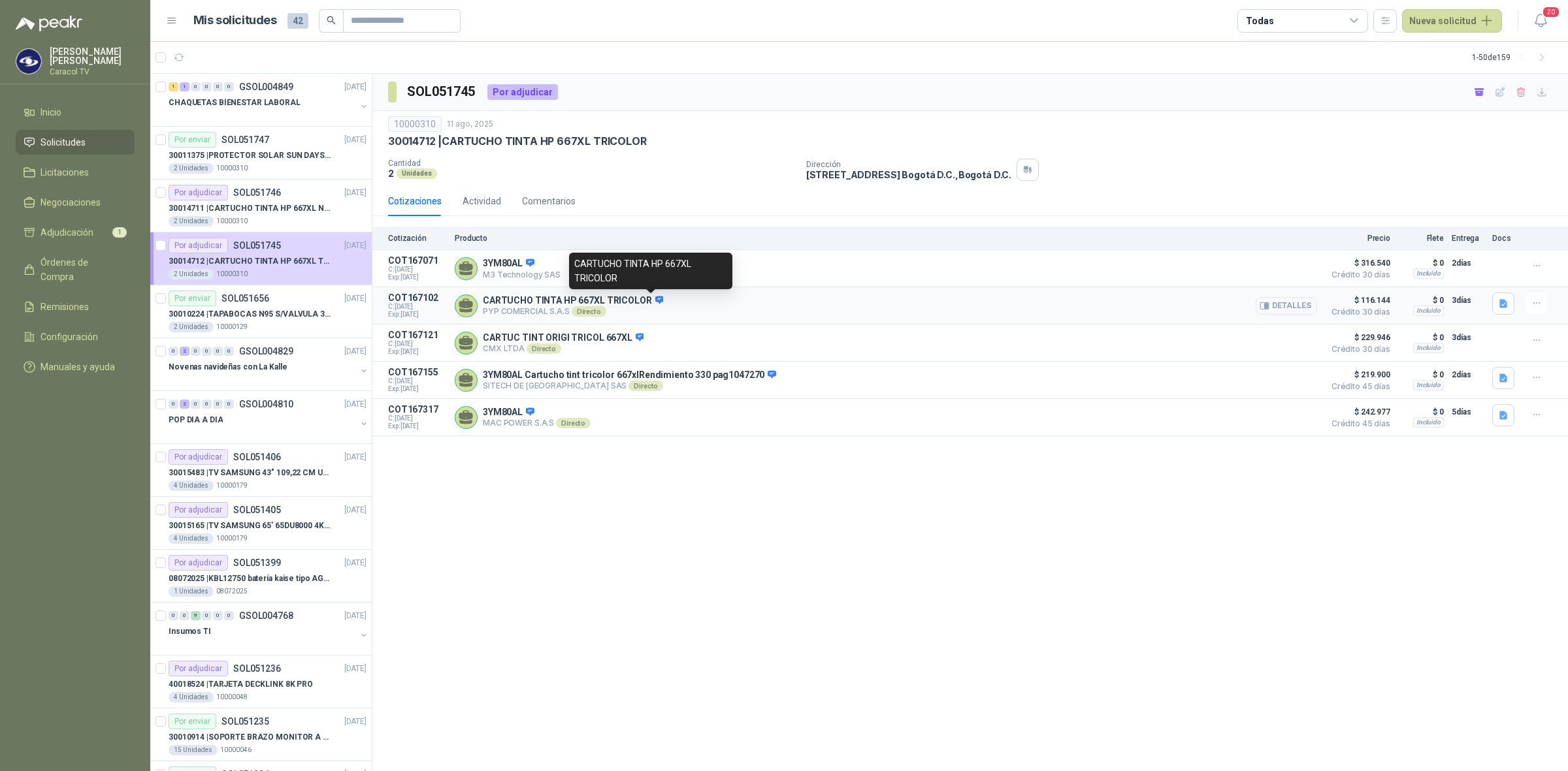
click at [655, 302] on icon at bounding box center [659, 300] width 8 height 8
click at [1540, 302] on icon "button" at bounding box center [1537, 303] width 11 height 11
click at [1465, 271] on button "Ignorar" at bounding box center [1511, 276] width 105 height 21
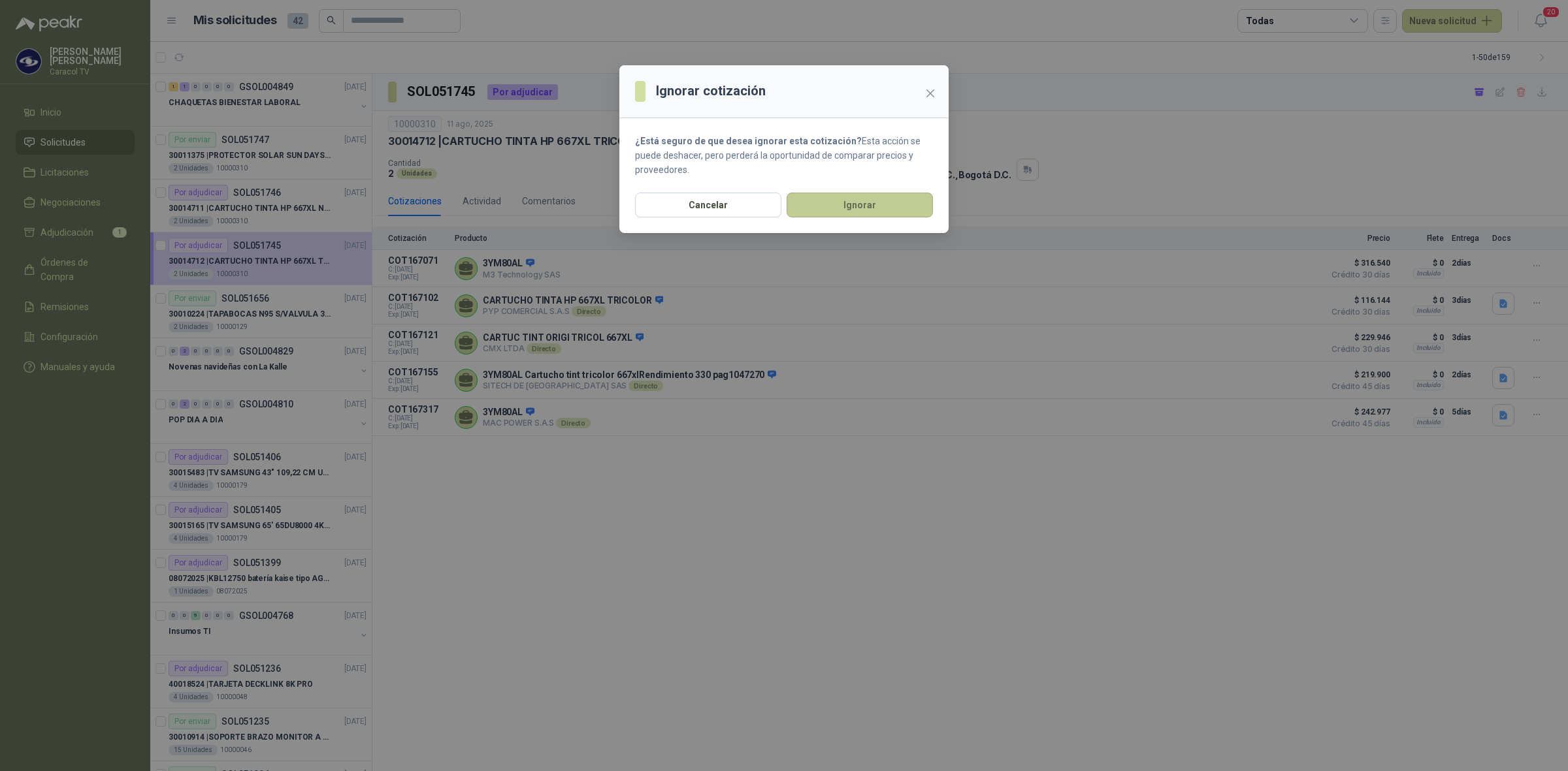
click at [853, 212] on button "Ignorar" at bounding box center [860, 205] width 146 height 25
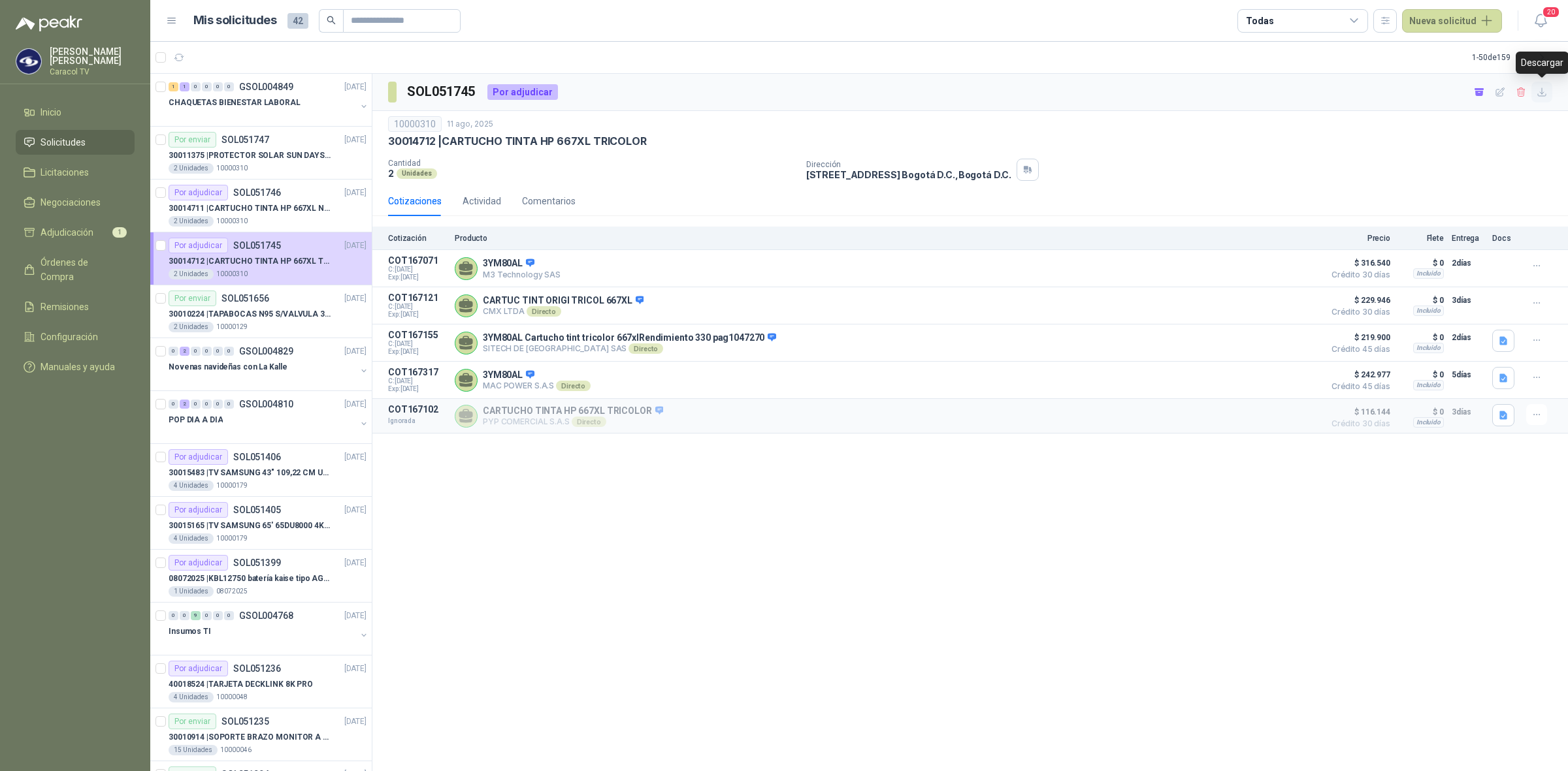
click at [1542, 87] on icon "button" at bounding box center [1543, 93] width 11 height 11
click at [233, 56] on icon "button" at bounding box center [237, 57] width 9 height 7
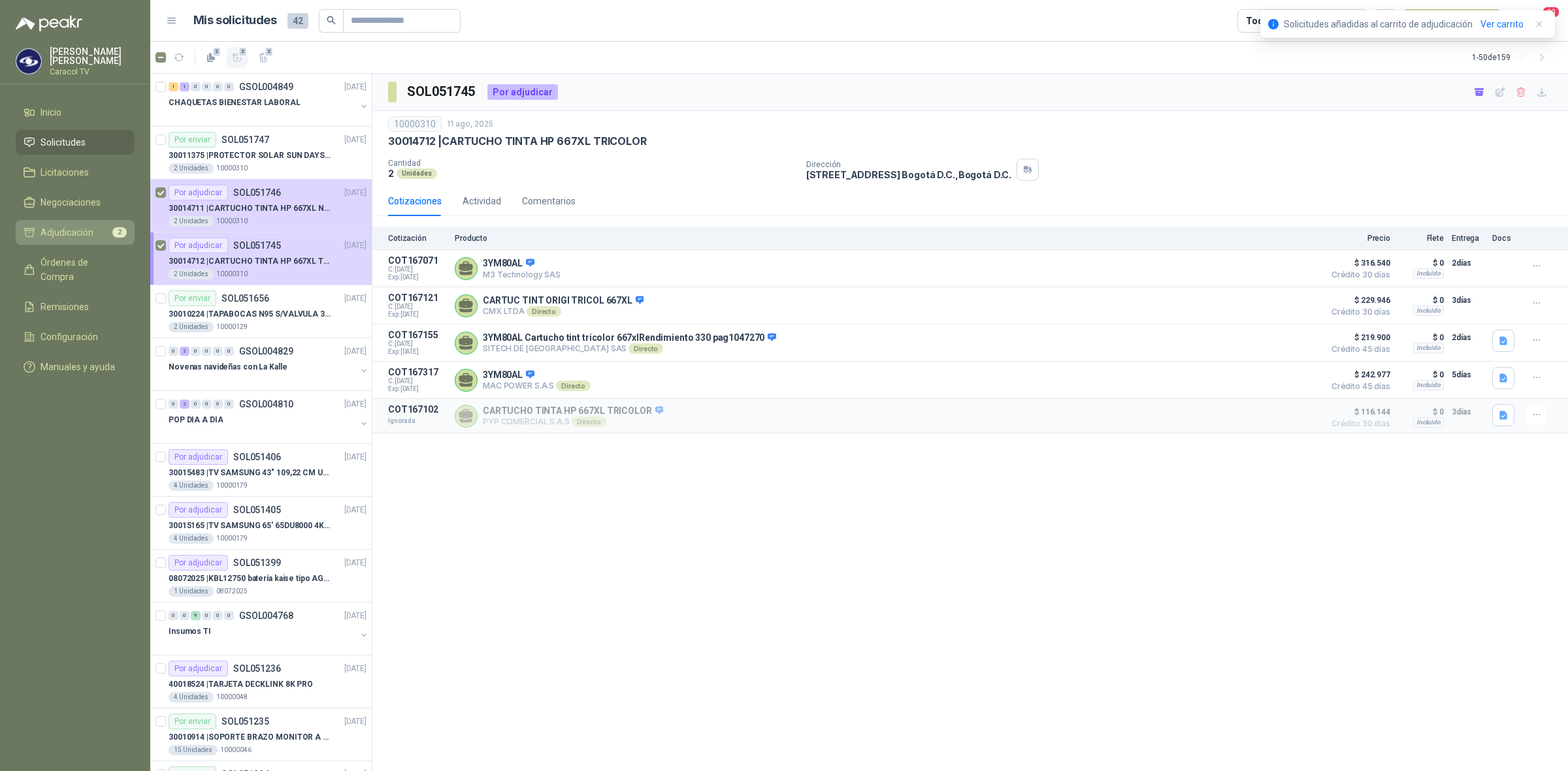
click at [85, 223] on link "Adjudicación 2" at bounding box center [75, 232] width 119 height 25
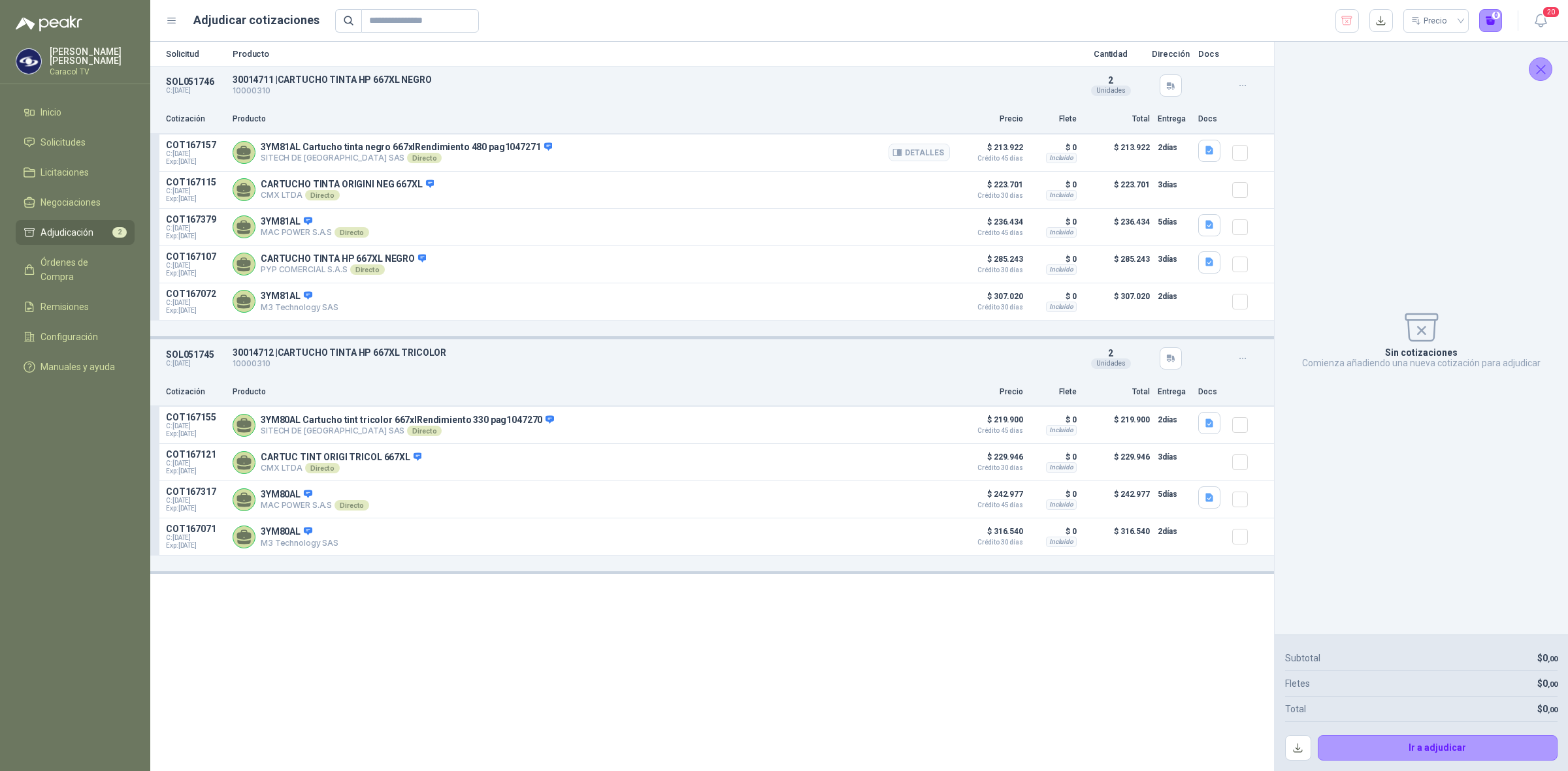
drag, startPoint x: 1252, startPoint y: 155, endPoint x: 1229, endPoint y: 152, distance: 23.2
click at [1252, 155] on div at bounding box center [1245, 153] width 26 height 26
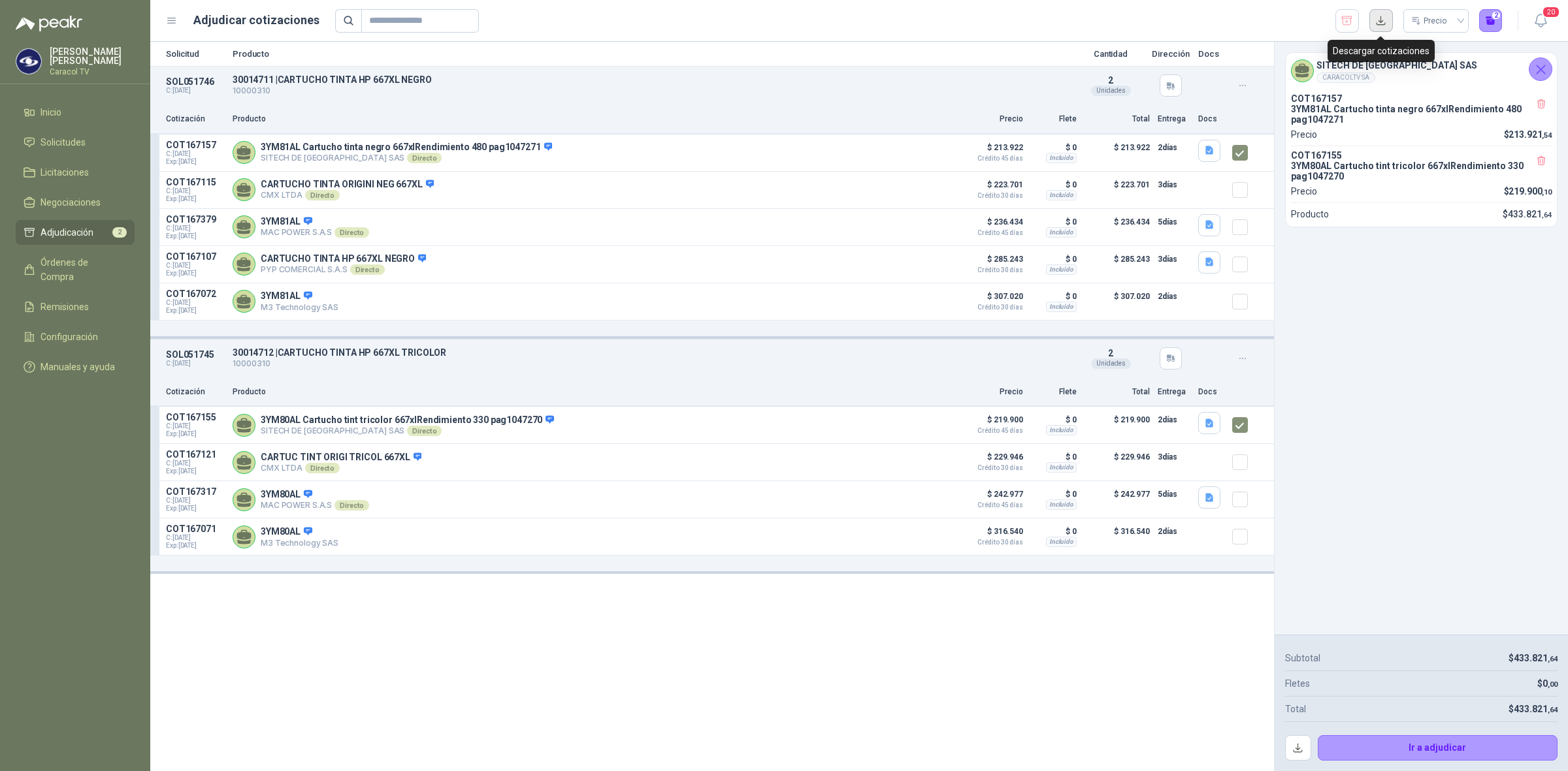
click at [1383, 23] on button "button" at bounding box center [1381, 20] width 23 height 23
click at [47, 143] on span "Solicitudes" at bounding box center [63, 142] width 45 height 14
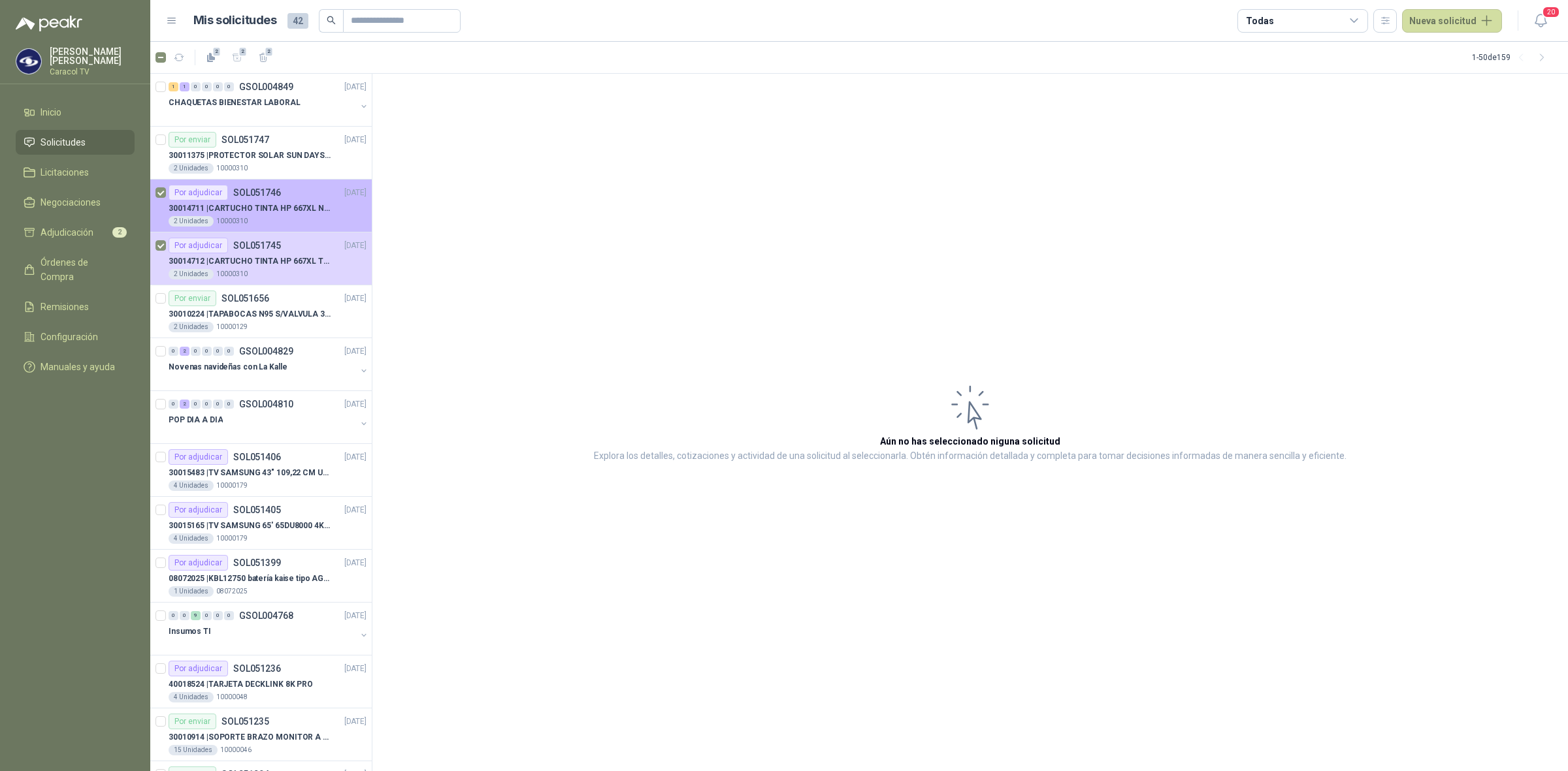
click at [255, 198] on div "Por adjudicar SOL051746" at bounding box center [224, 193] width 112 height 16
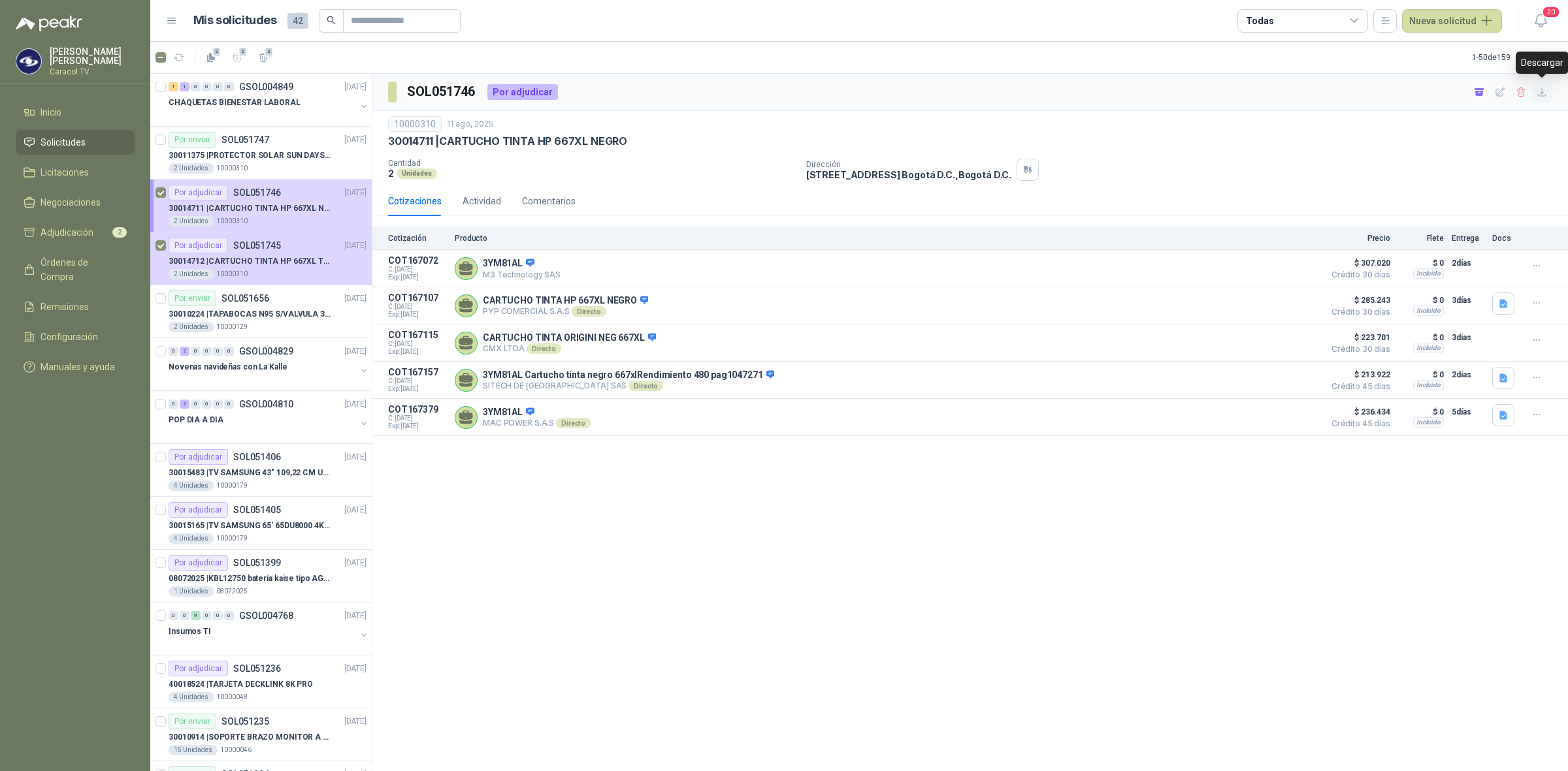
click at [1539, 91] on icon "button" at bounding box center [1543, 93] width 11 height 11
click at [57, 232] on span "Adjudicación" at bounding box center [66, 233] width 53 height 14
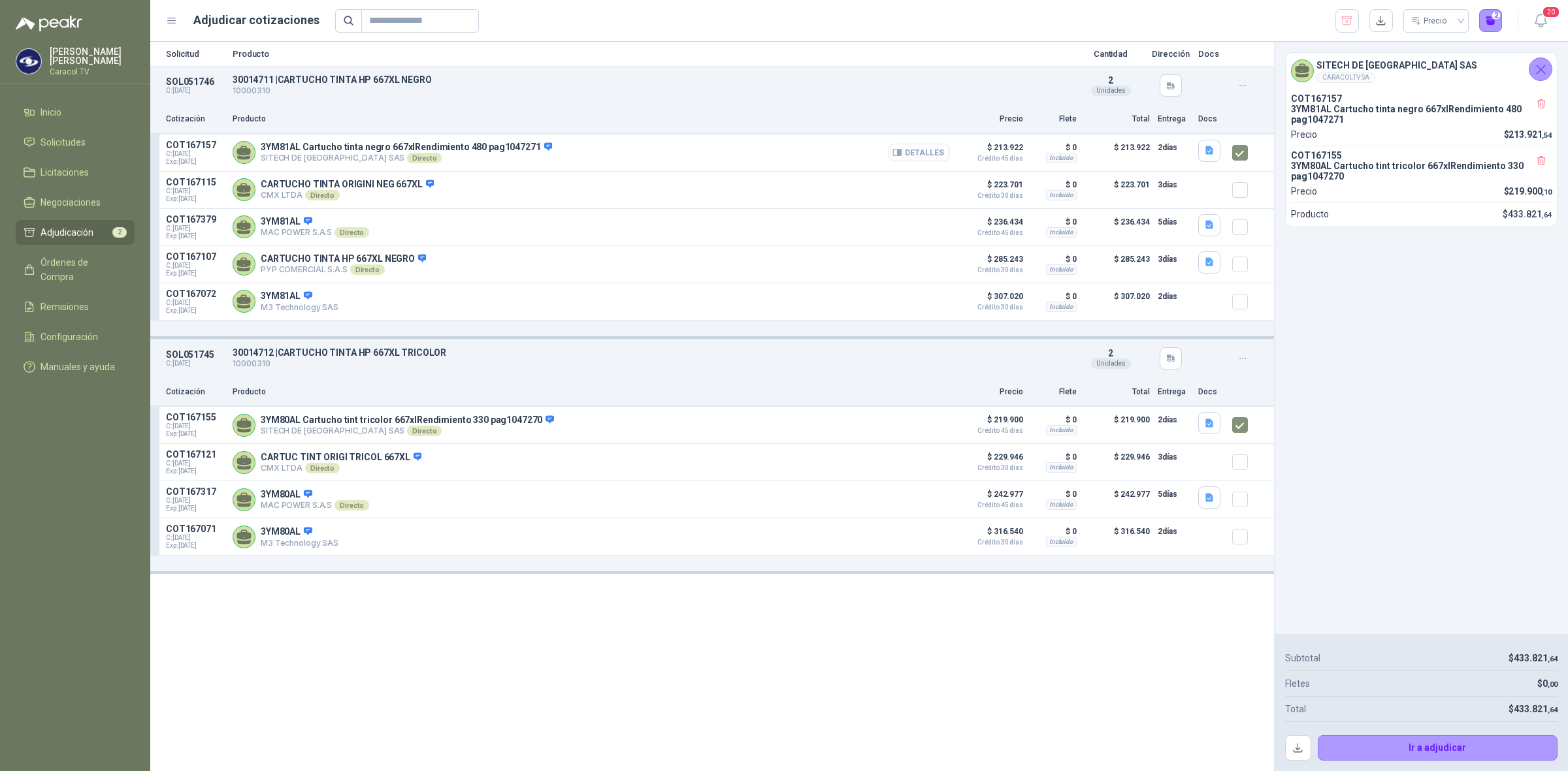
click at [907, 158] on button "Detalles" at bounding box center [919, 152] width 62 height 18
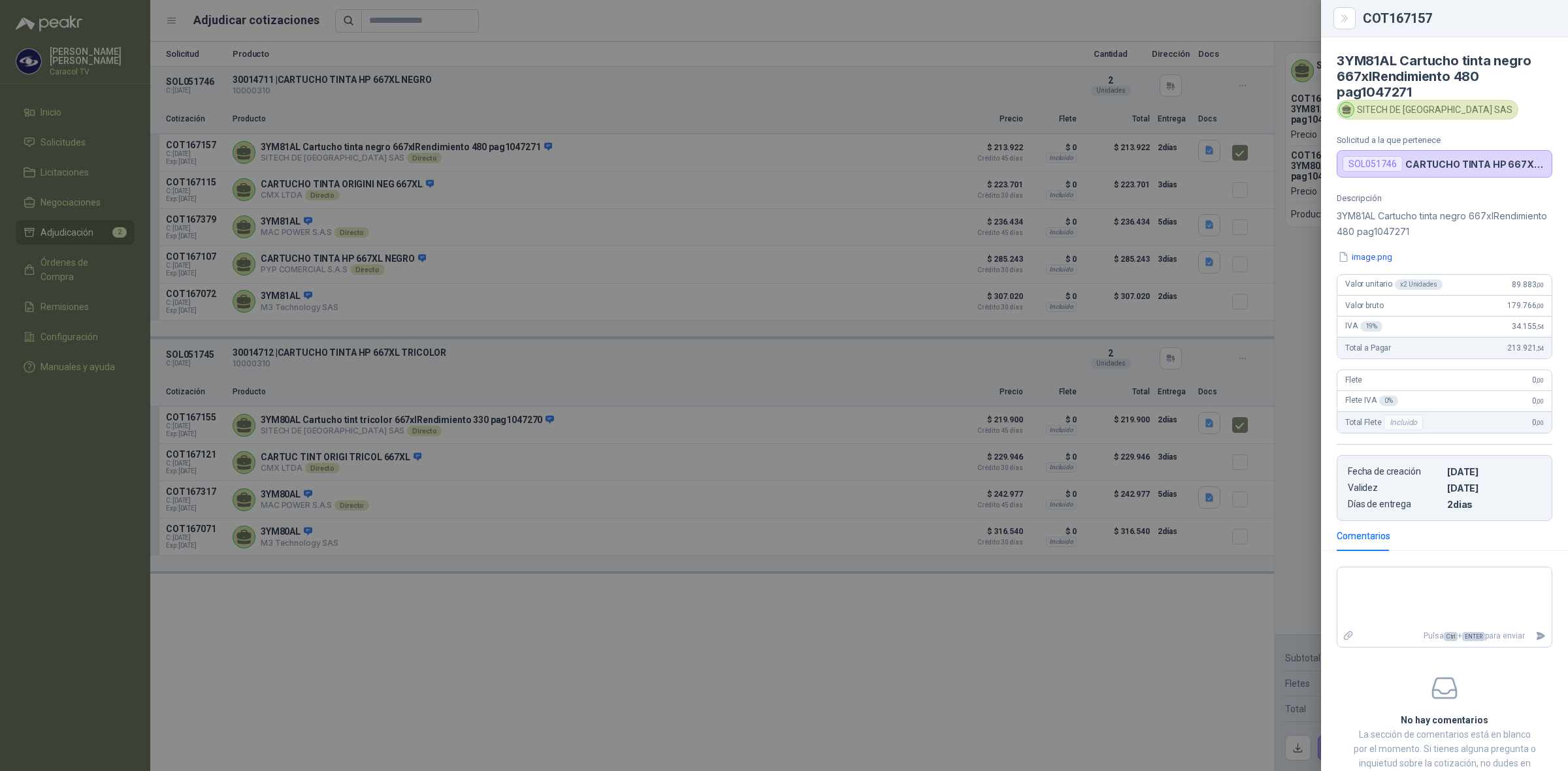
click at [568, 511] on div at bounding box center [784, 385] width 1568 height 771
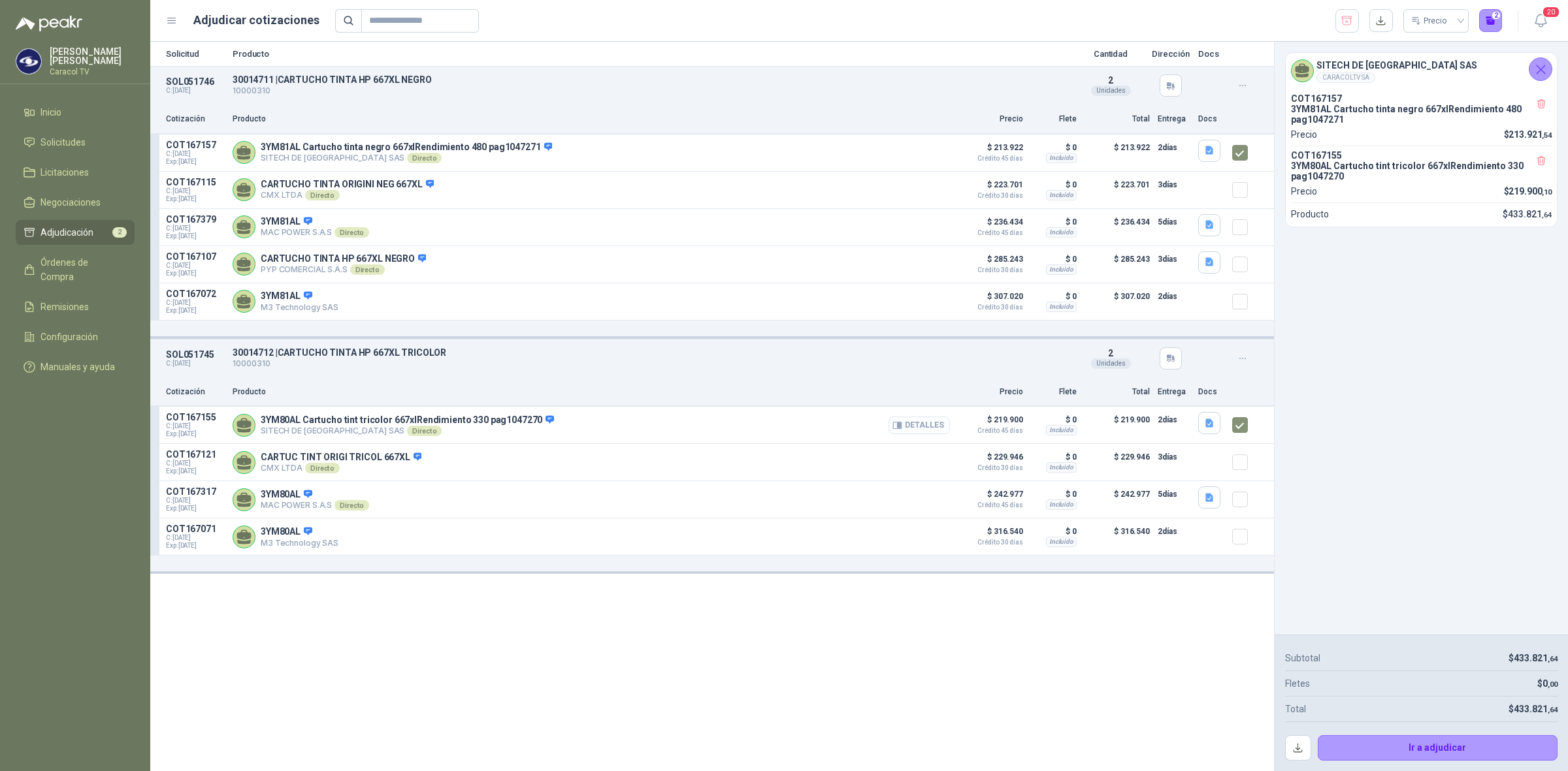
click at [935, 435] on button "Detalles" at bounding box center [919, 425] width 62 height 18
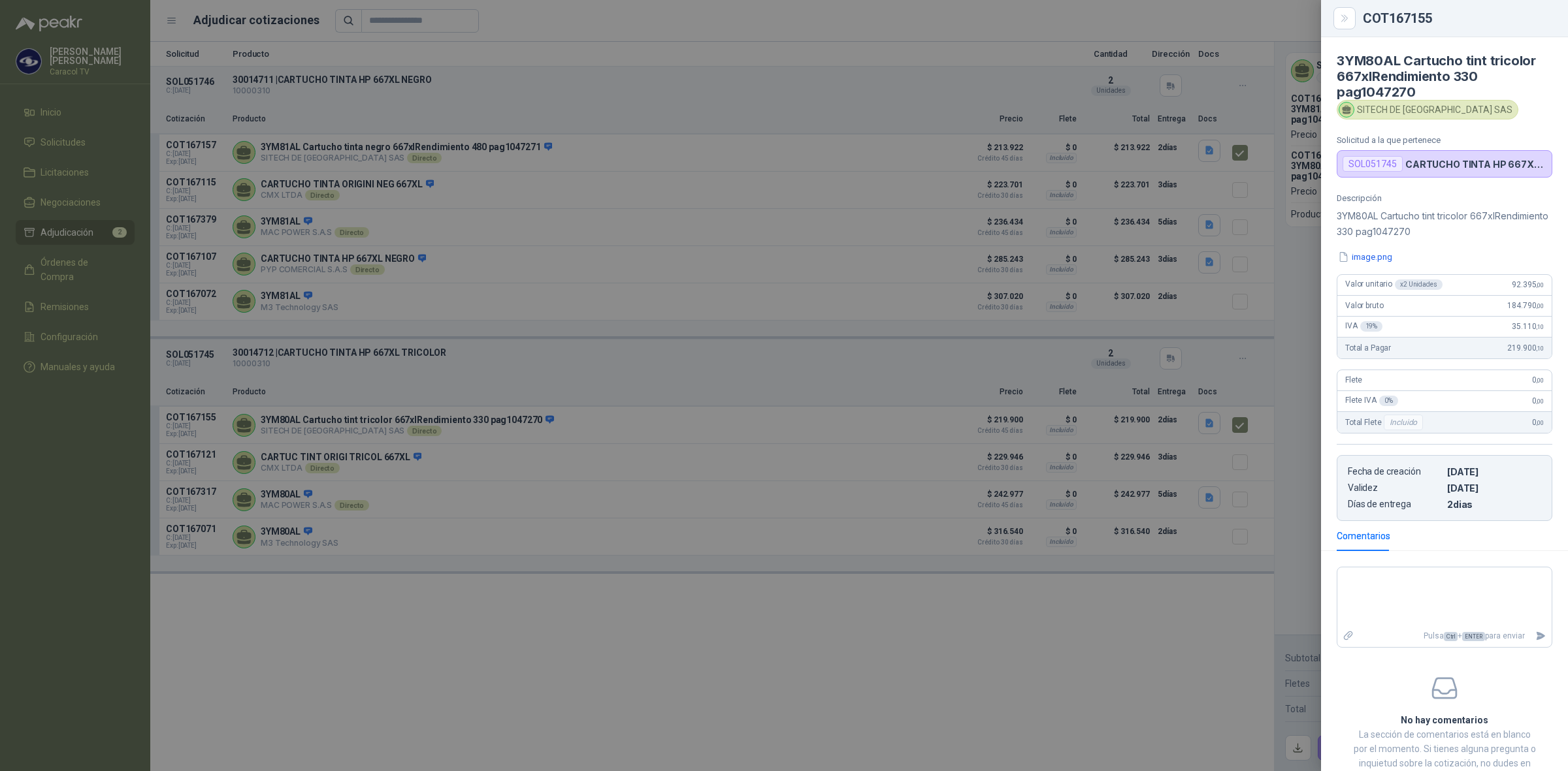
click at [790, 228] on div at bounding box center [784, 385] width 1568 height 771
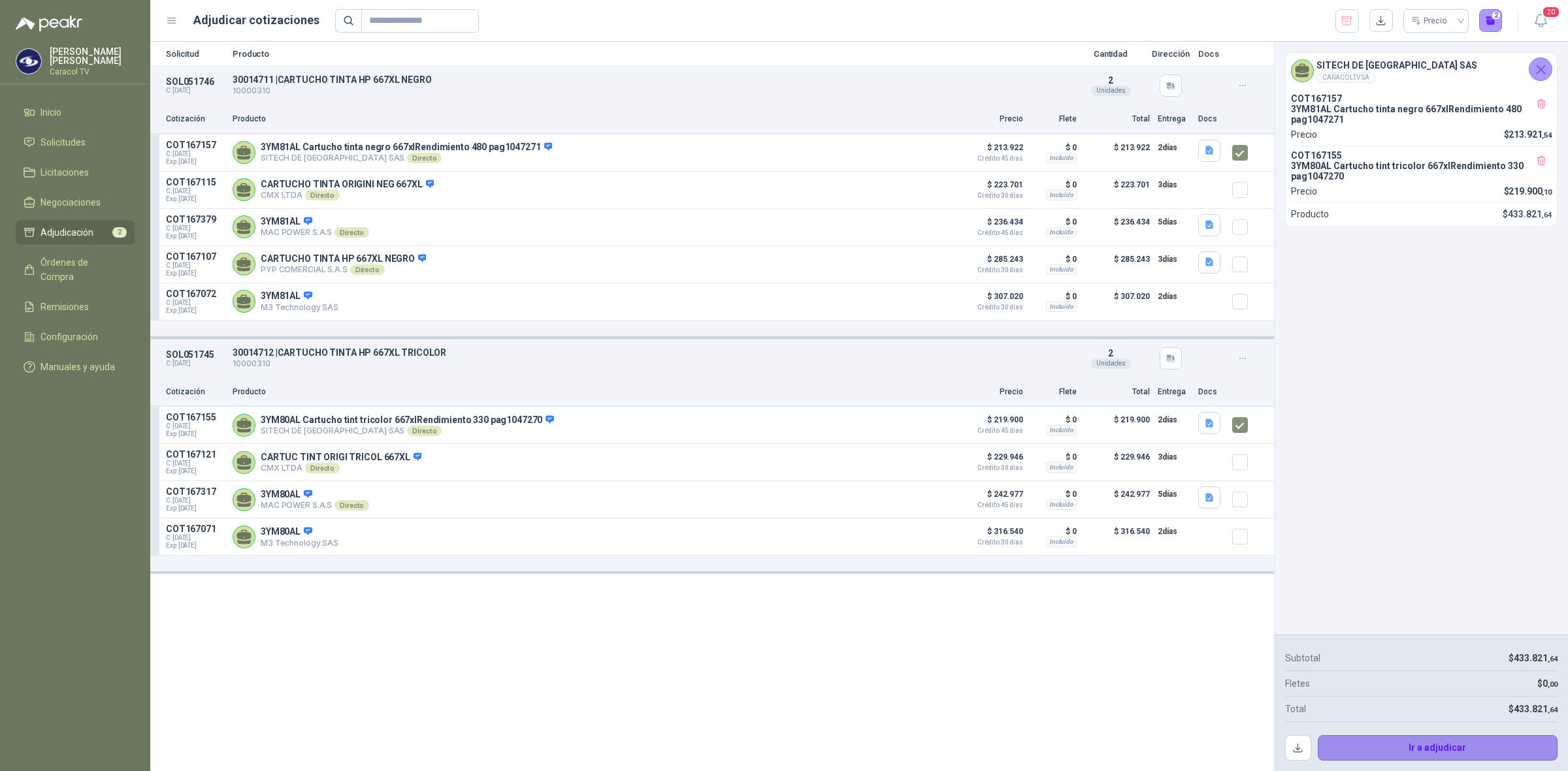
click at [1453, 759] on button "Ir a adjudicar" at bounding box center [1438, 748] width 240 height 26
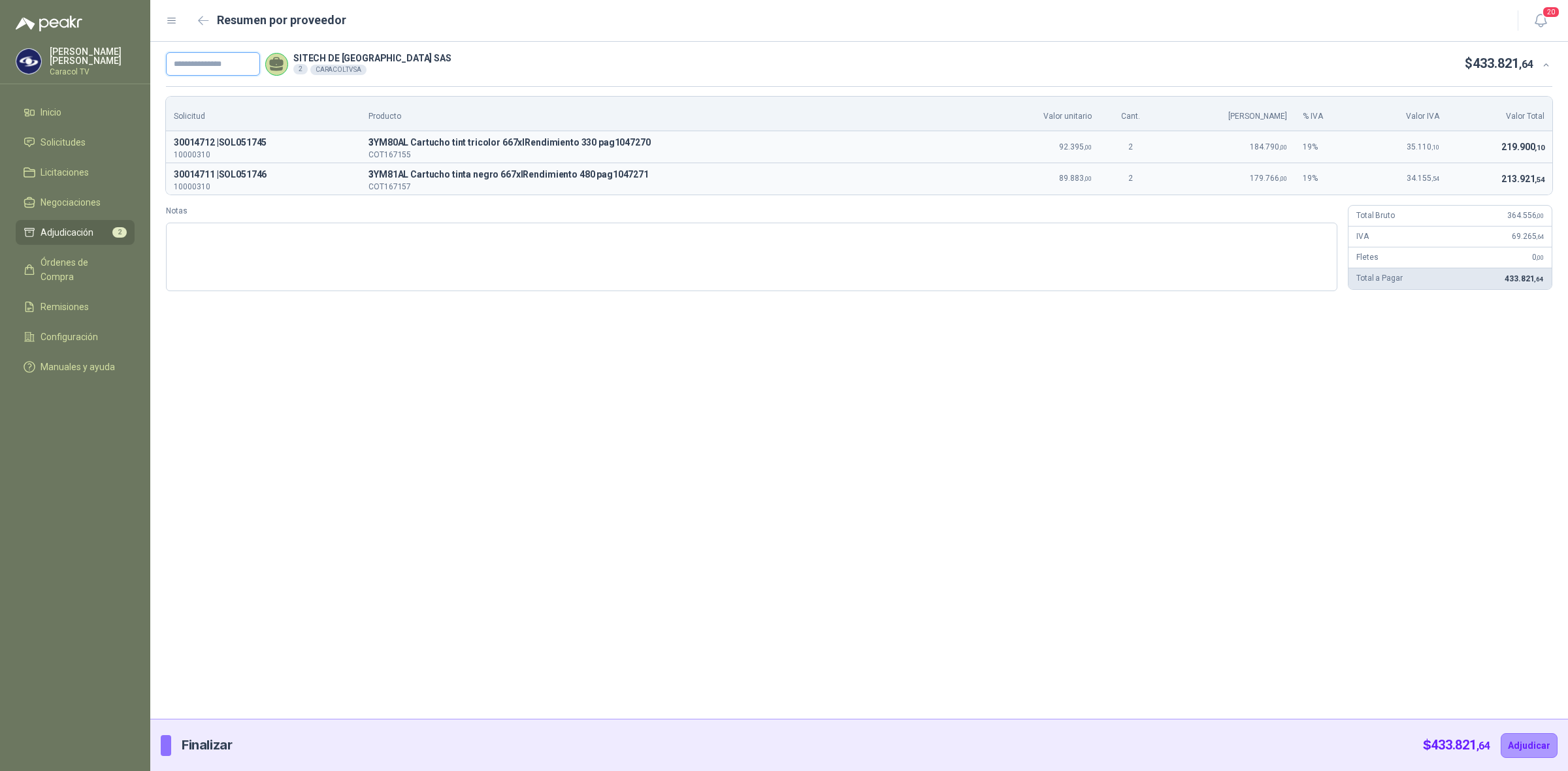
click at [228, 66] on input "text" at bounding box center [213, 64] width 94 height 23
paste input "**********"
type input "**********"
click at [1538, 750] on button "Adjudicar" at bounding box center [1529, 746] width 57 height 25
